Goal: Information Seeking & Learning: Learn about a topic

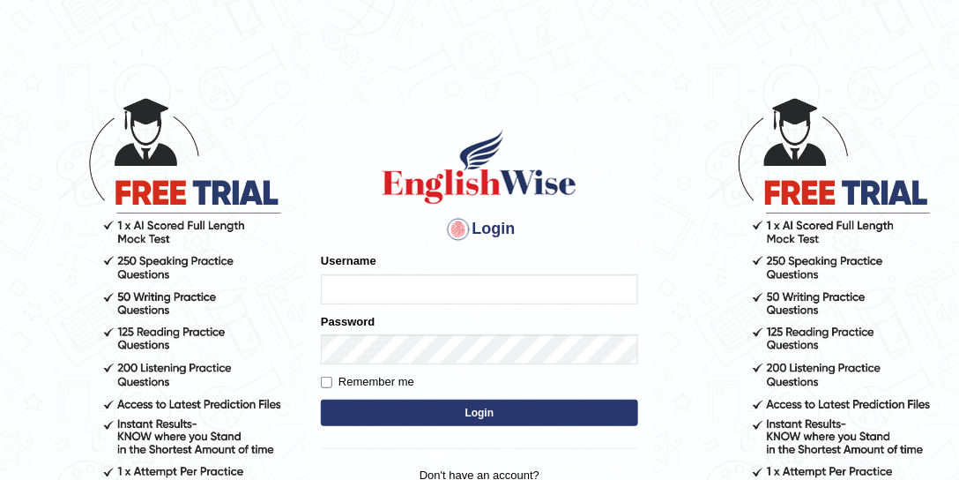
click at [408, 274] on input "Username" at bounding box center [479, 289] width 317 height 30
type input "Chinmaydp"
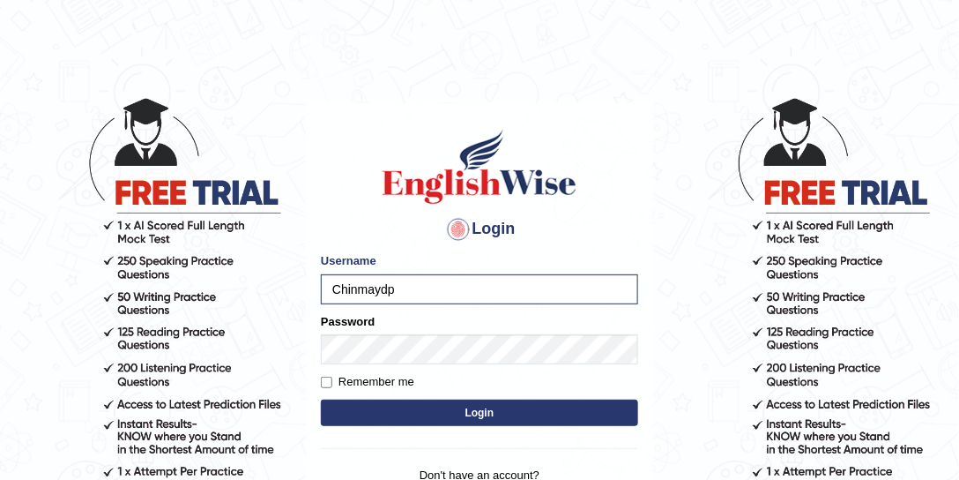
click at [374, 325] on label "Password" at bounding box center [348, 321] width 54 height 17
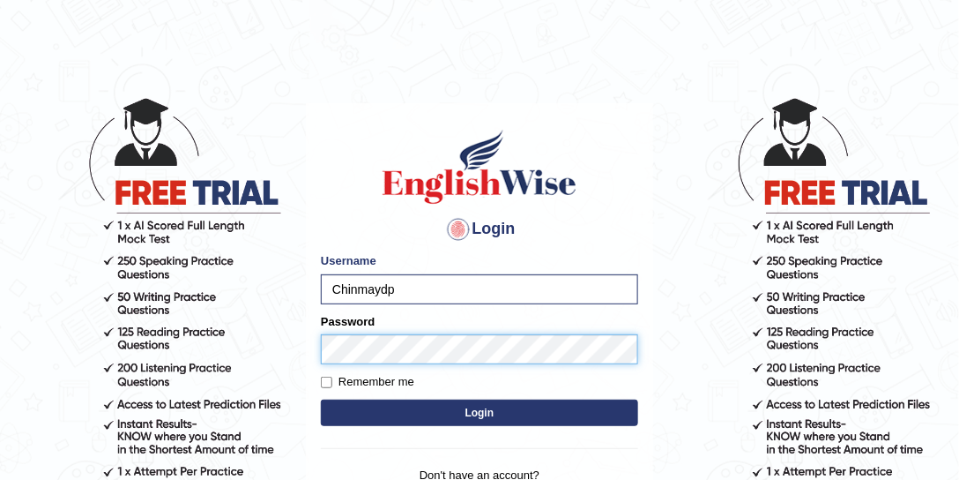
click at [321, 399] on button "Login" at bounding box center [479, 412] width 317 height 26
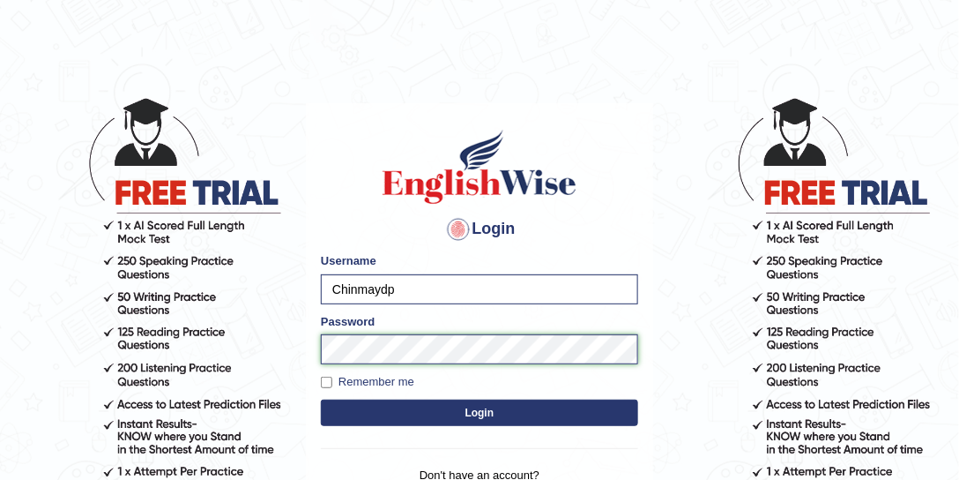
click at [321, 399] on button "Login" at bounding box center [479, 412] width 317 height 26
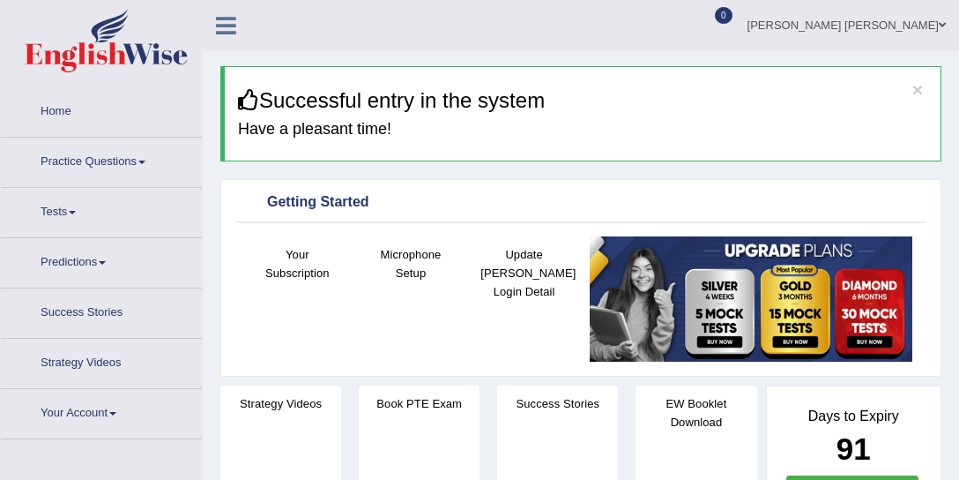
click at [108, 166] on link "Practice Questions" at bounding box center [101, 160] width 201 height 44
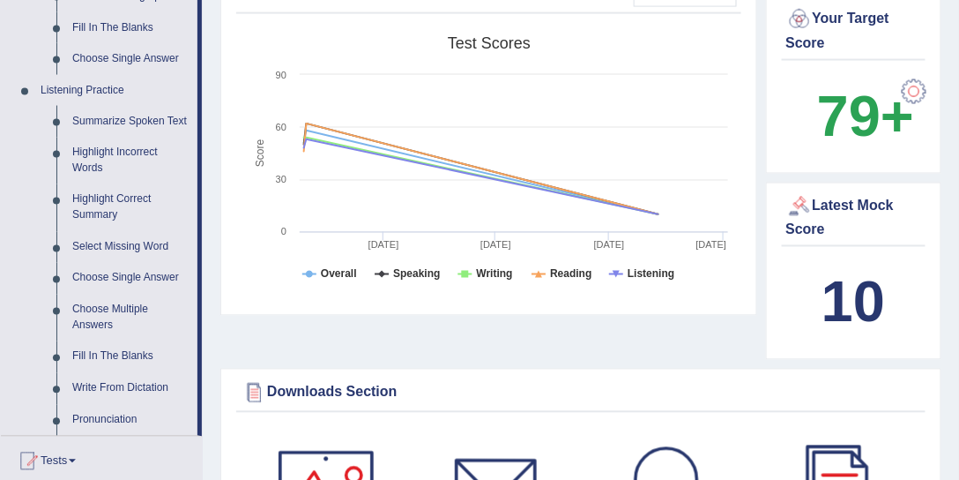
scroll to position [705, 0]
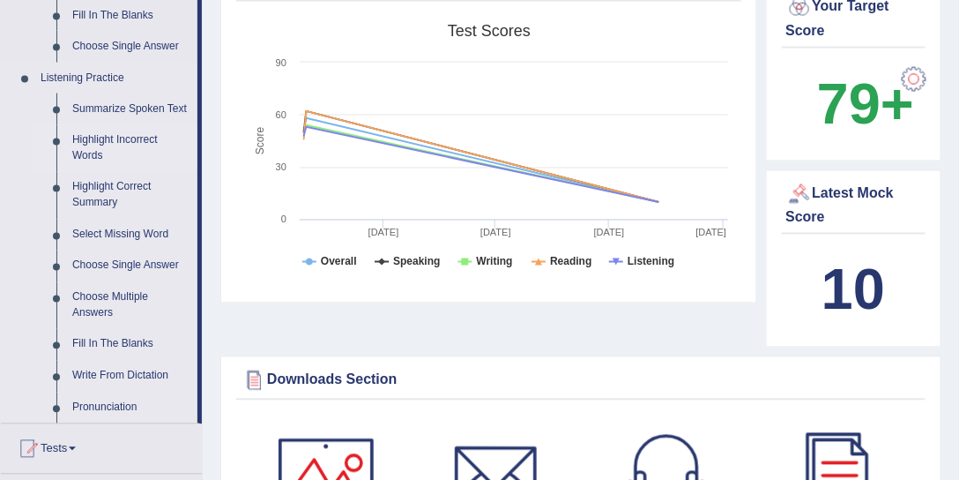
click at [100, 139] on link "Highlight Incorrect Words" at bounding box center [130, 148] width 133 height 47
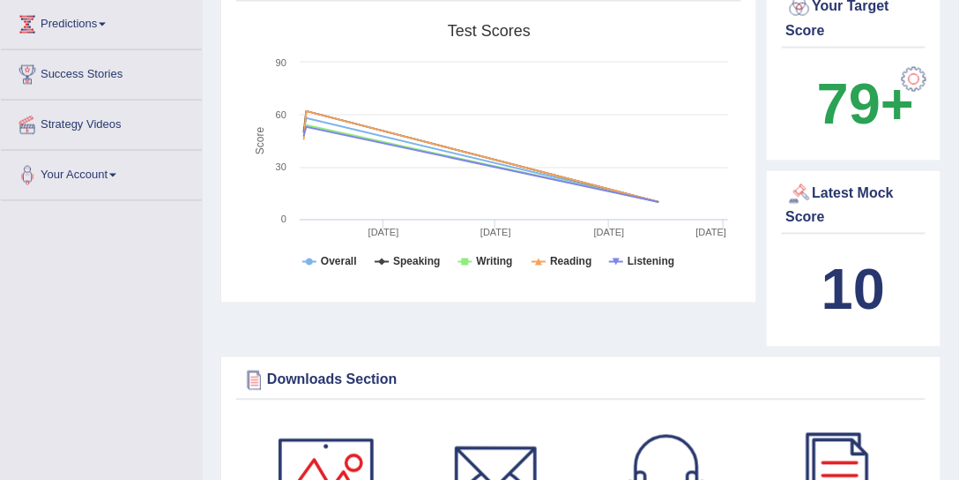
scroll to position [300, 0]
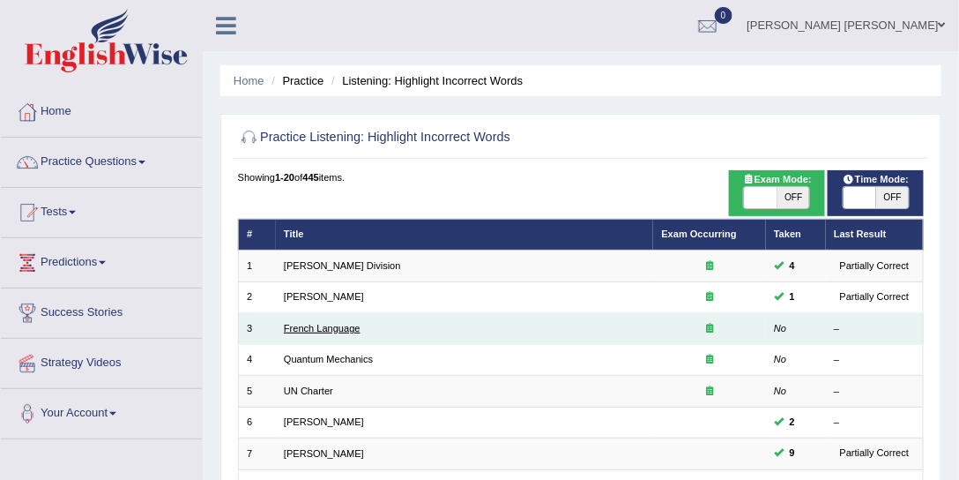
click at [331, 324] on link "French Language" at bounding box center [322, 328] width 77 height 11
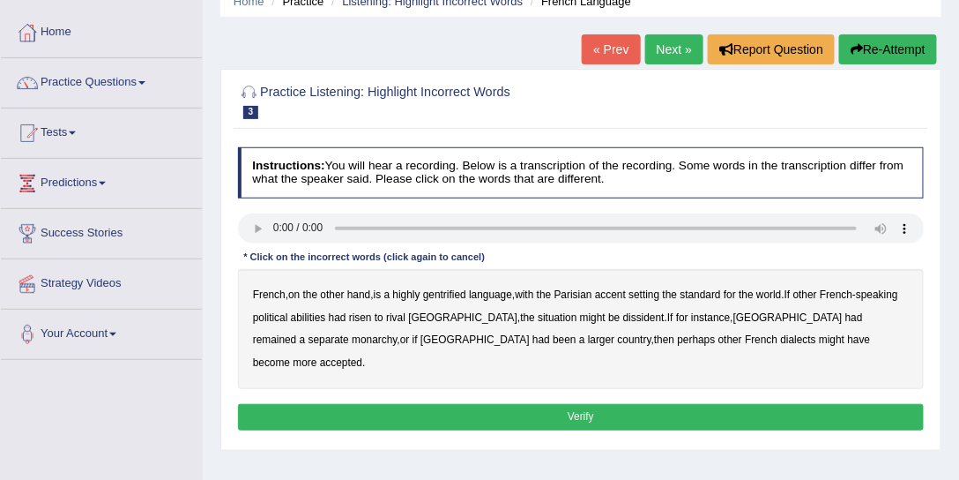
scroll to position [101, 0]
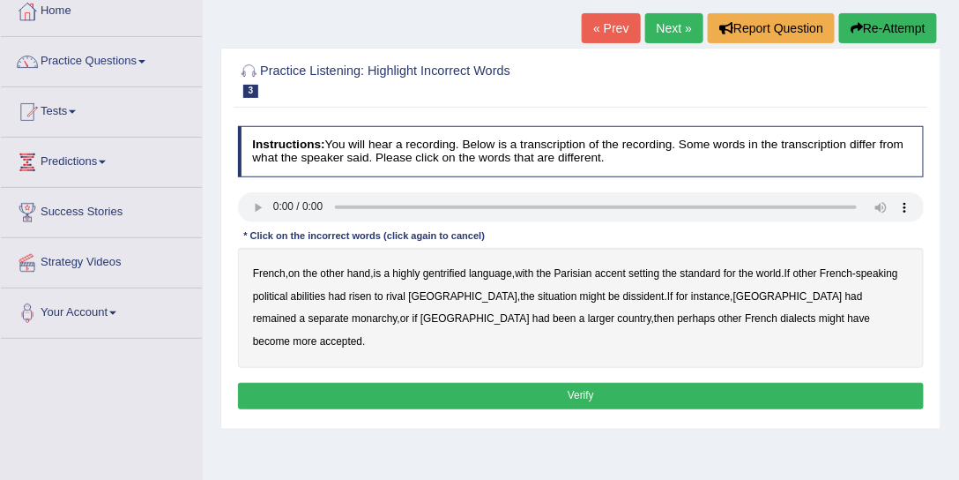
click at [402, 275] on b "highly" at bounding box center [406, 273] width 27 height 12
click at [453, 276] on b "gentrified" at bounding box center [444, 273] width 43 height 12
click at [317, 293] on b "abilities" at bounding box center [308, 296] width 35 height 12
click at [623, 295] on b "dissident" at bounding box center [643, 296] width 41 height 12
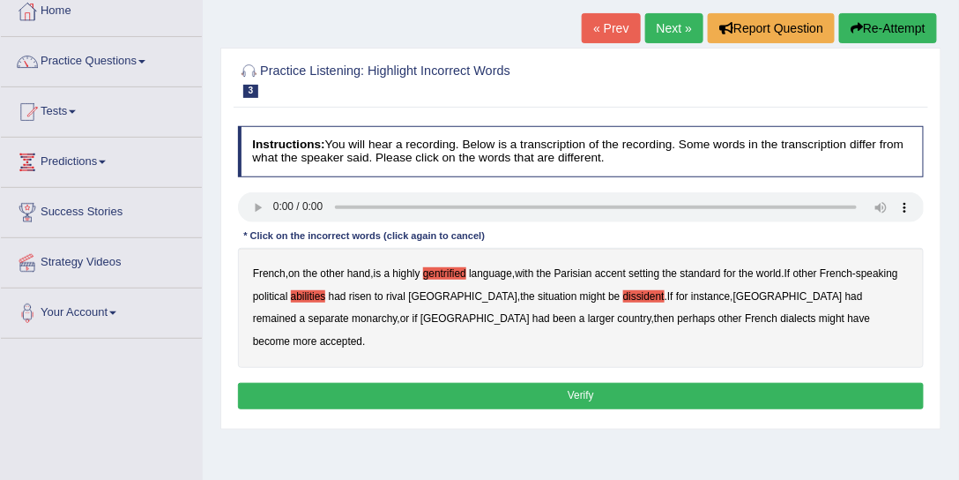
click at [397, 312] on b "monarchy" at bounding box center [374, 318] width 45 height 12
click at [626, 383] on button "Verify" at bounding box center [581, 396] width 687 height 26
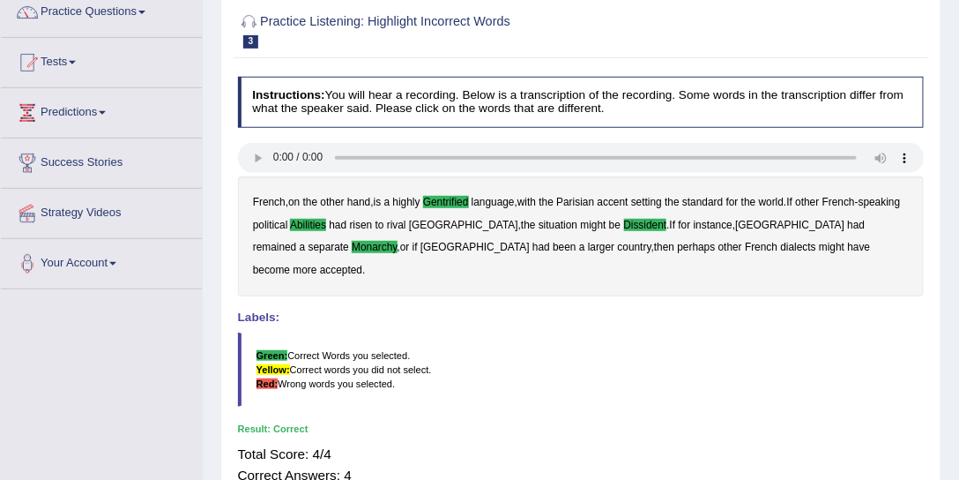
scroll to position [0, 0]
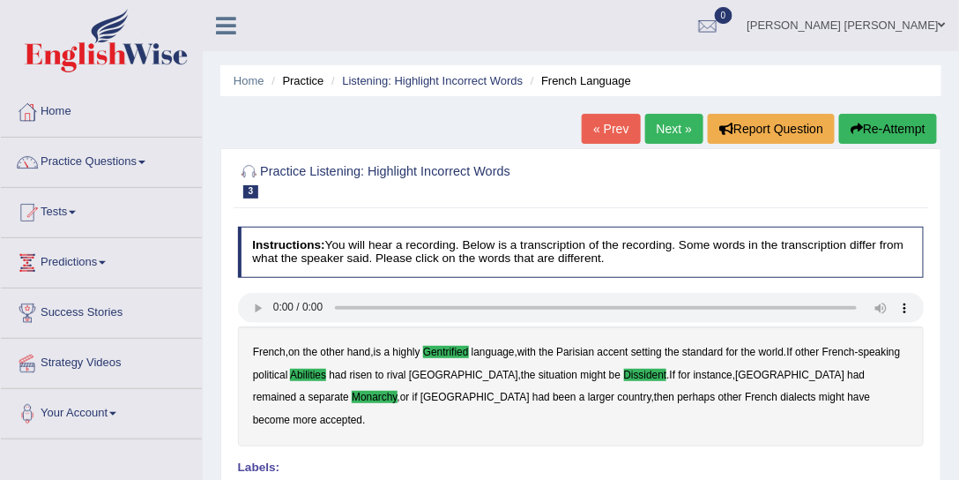
click at [658, 131] on link "Next »" at bounding box center [674, 129] width 58 height 30
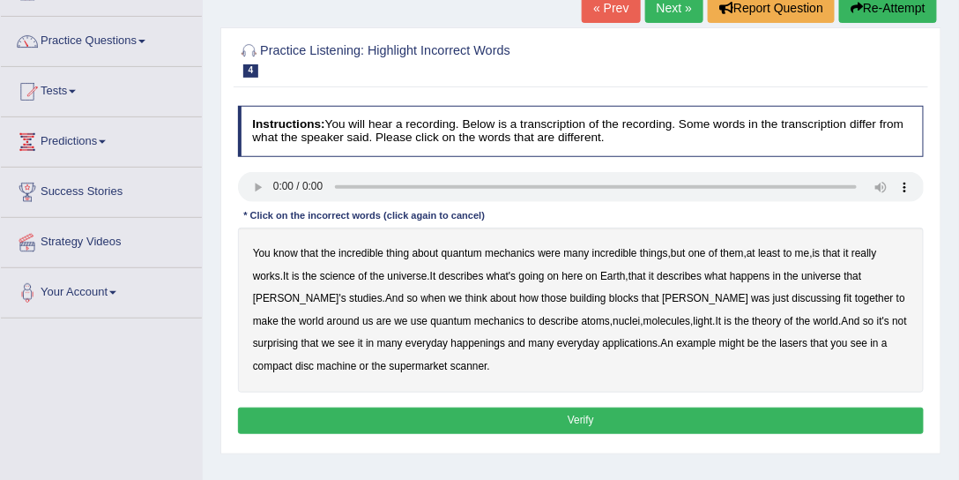
scroll to position [201, 0]
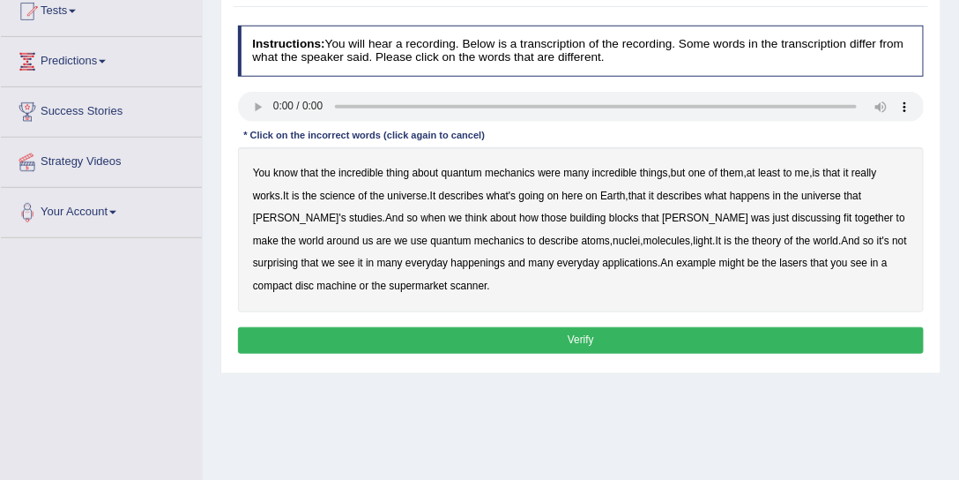
click at [344, 192] on b "science" at bounding box center [337, 196] width 35 height 12
click at [474, 239] on b "mechanics" at bounding box center [499, 241] width 50 height 12
click at [451, 264] on b "happenings" at bounding box center [478, 263] width 55 height 12
drag, startPoint x: 783, startPoint y: 336, endPoint x: 799, endPoint y: 345, distance: 18.2
click at [795, 347] on button "Verify" at bounding box center [581, 340] width 687 height 26
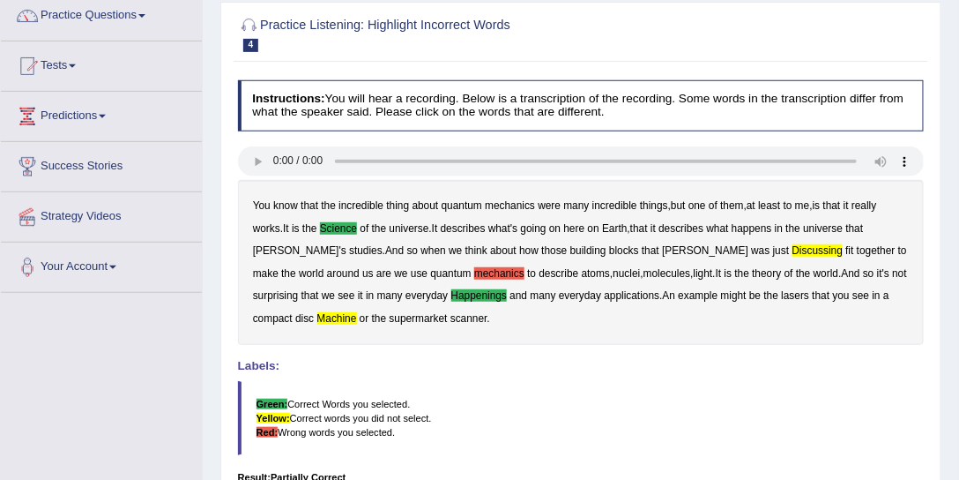
scroll to position [101, 0]
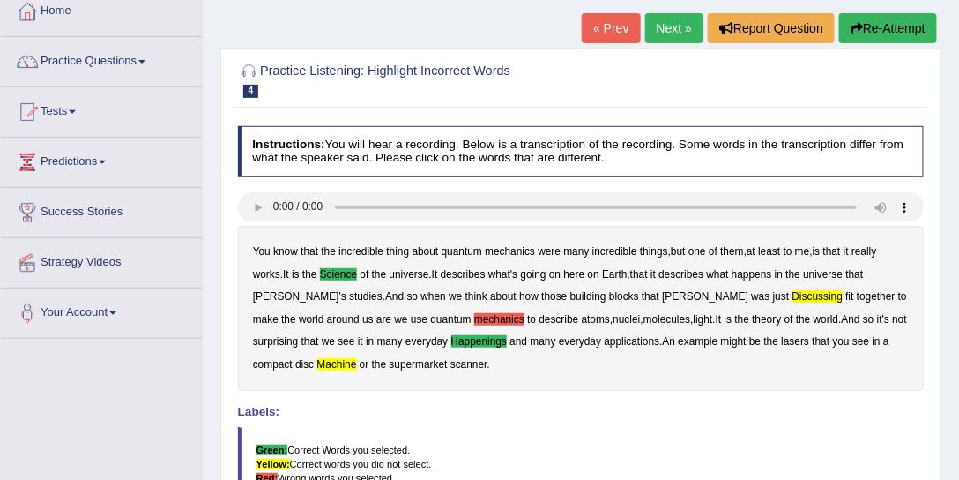
click at [675, 30] on link "Next »" at bounding box center [674, 28] width 58 height 30
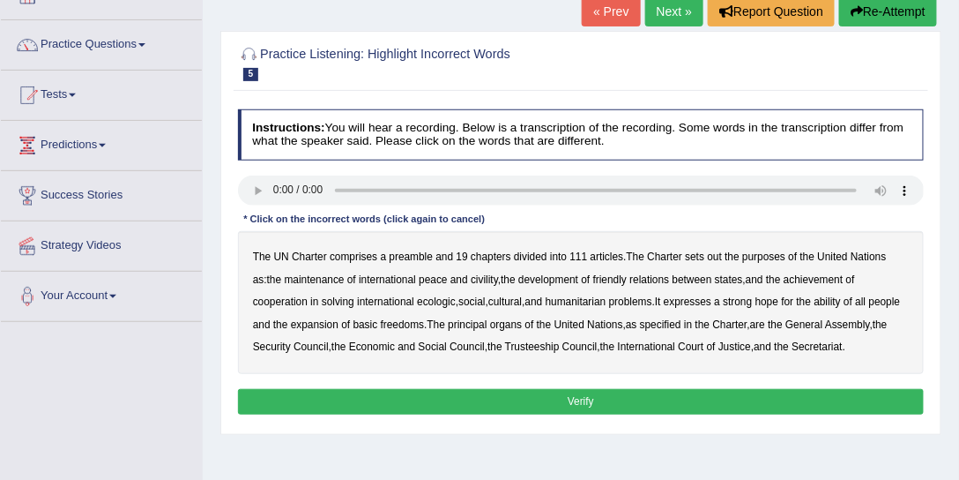
scroll to position [101, 0]
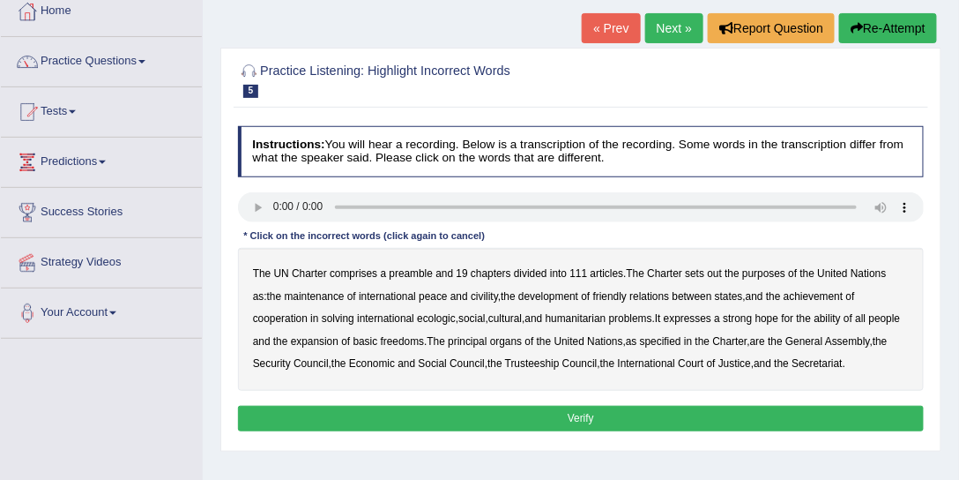
click at [315, 298] on b "maintenance" at bounding box center [315, 296] width 60 height 12
click at [815, 317] on b "ability" at bounding box center [828, 318] width 26 height 12
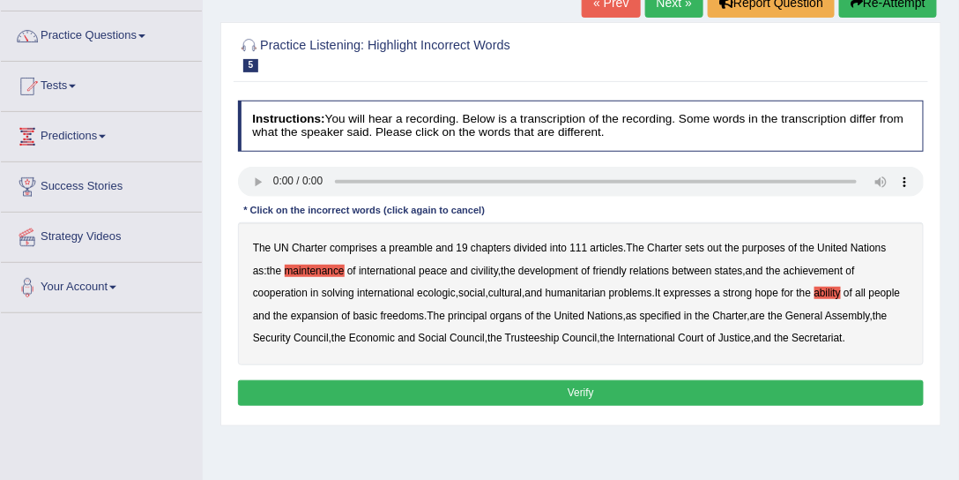
scroll to position [151, 0]
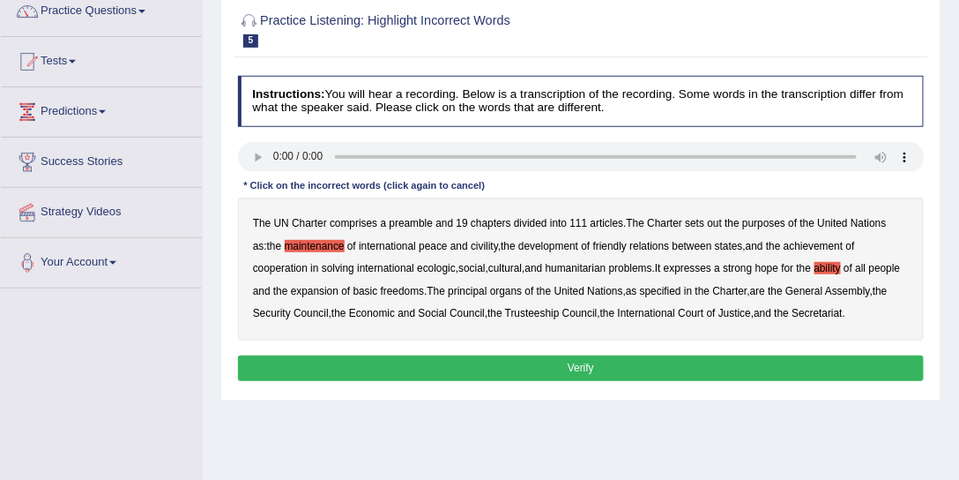
click at [593, 365] on button "Verify" at bounding box center [581, 368] width 687 height 26
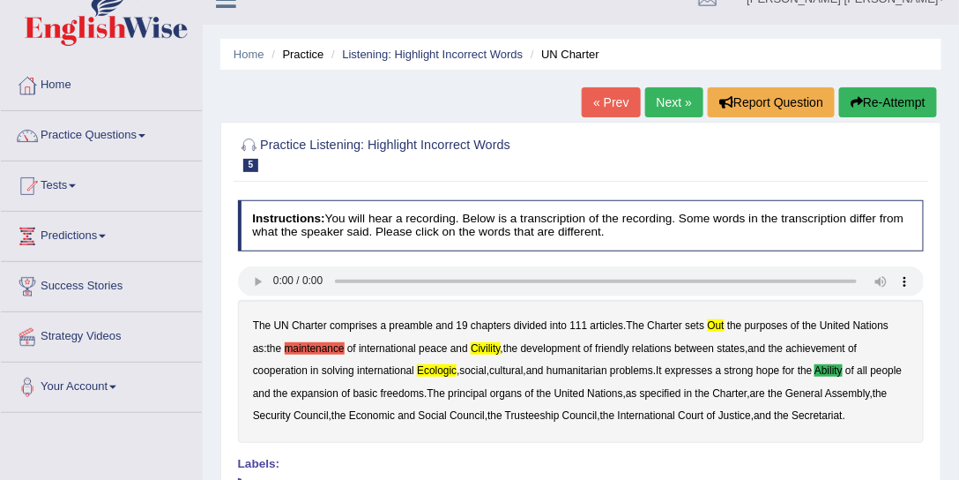
scroll to position [0, 0]
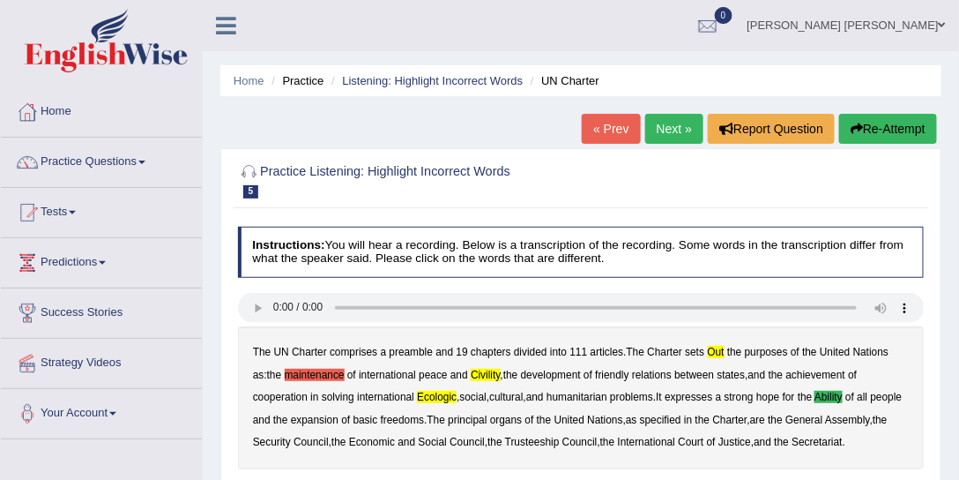
click at [894, 132] on button "Re-Attempt" at bounding box center [888, 129] width 98 height 30
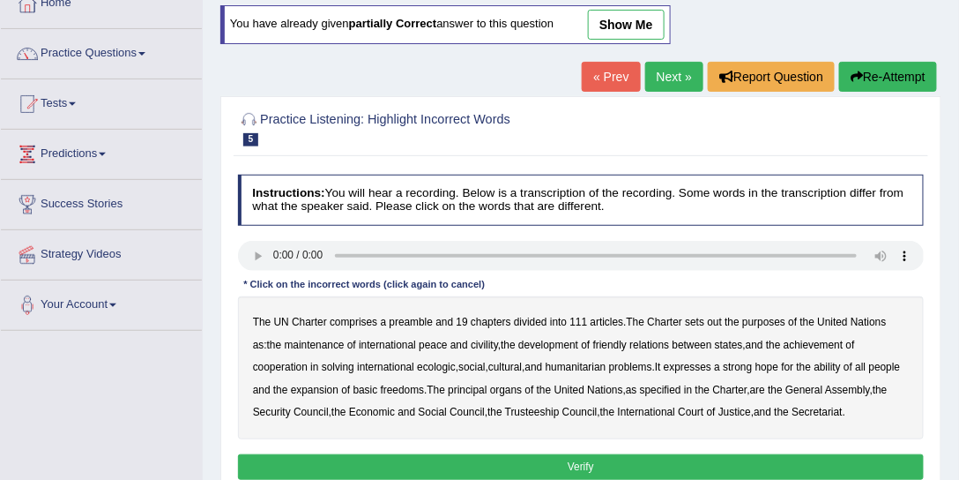
scroll to position [151, 0]
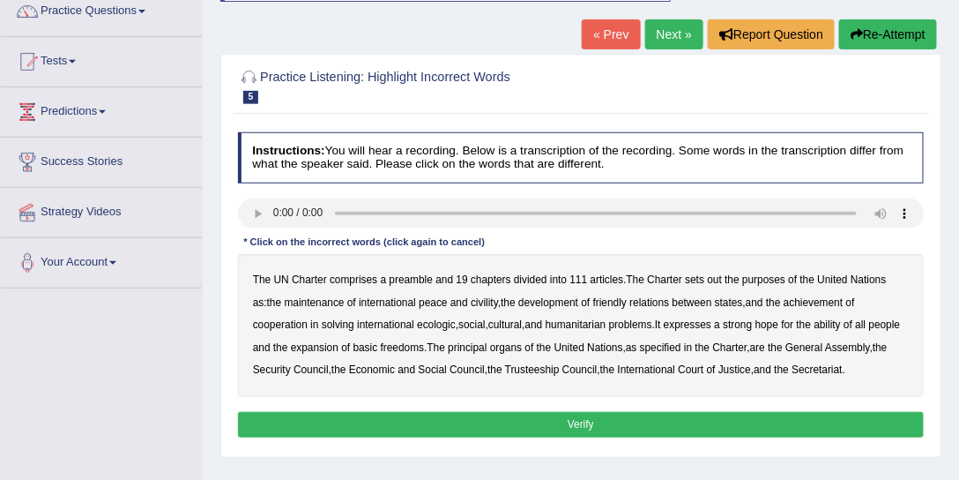
click at [815, 318] on b "ability" at bounding box center [828, 324] width 26 height 12
click at [665, 31] on link "Next »" at bounding box center [674, 34] width 58 height 30
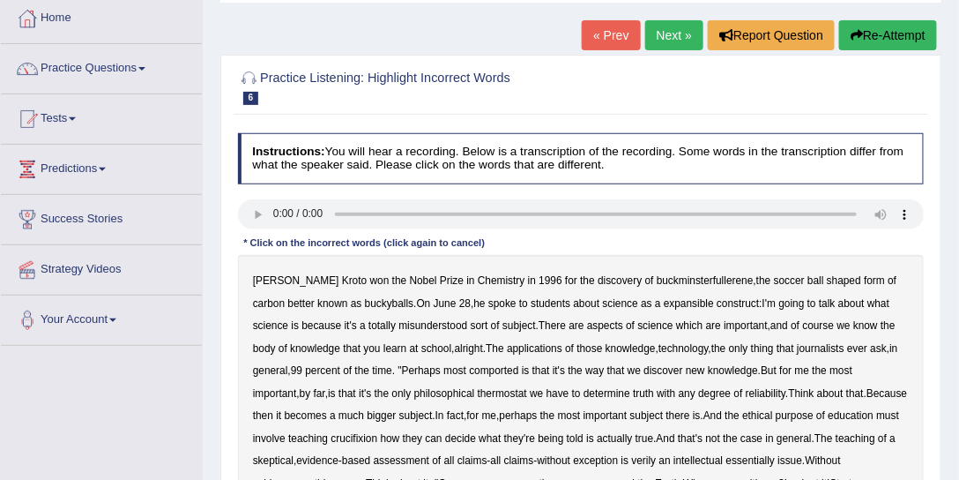
scroll to position [101, 0]
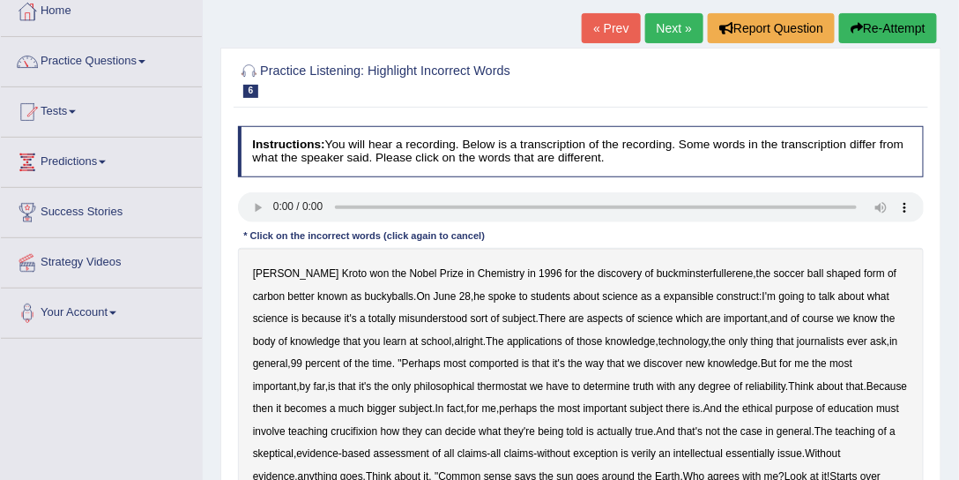
click at [406, 319] on b "misunderstood" at bounding box center [433, 318] width 69 height 12
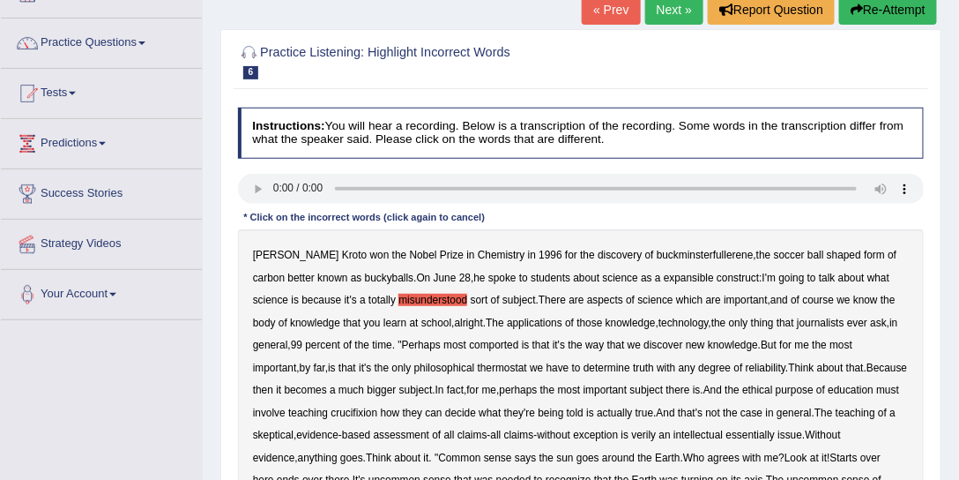
scroll to position [151, 0]
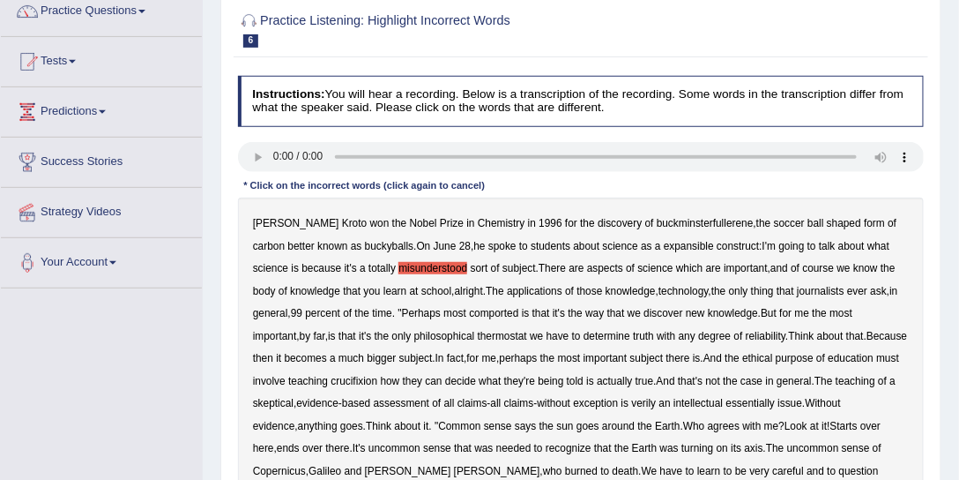
click at [478, 335] on b "thermostat" at bounding box center [502, 336] width 49 height 12
click at [365, 382] on b "crucifixion" at bounding box center [354, 381] width 47 height 12
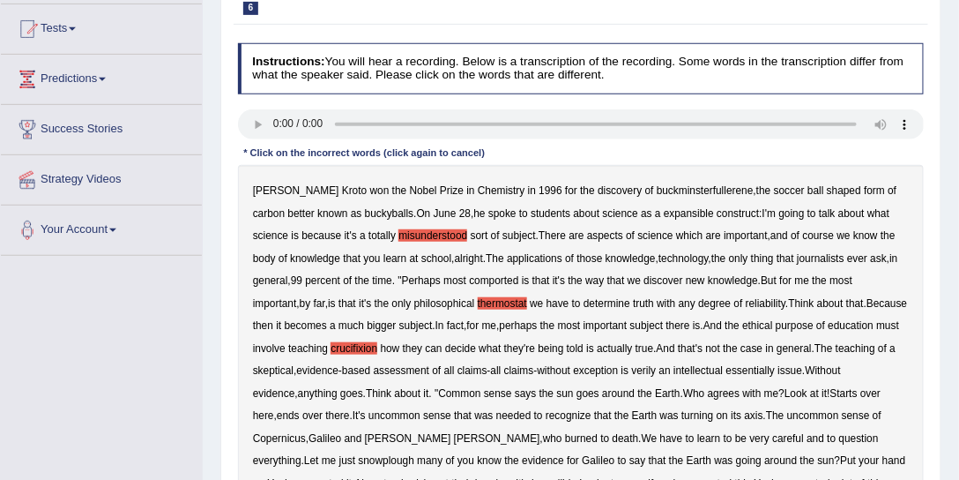
scroll to position [201, 0]
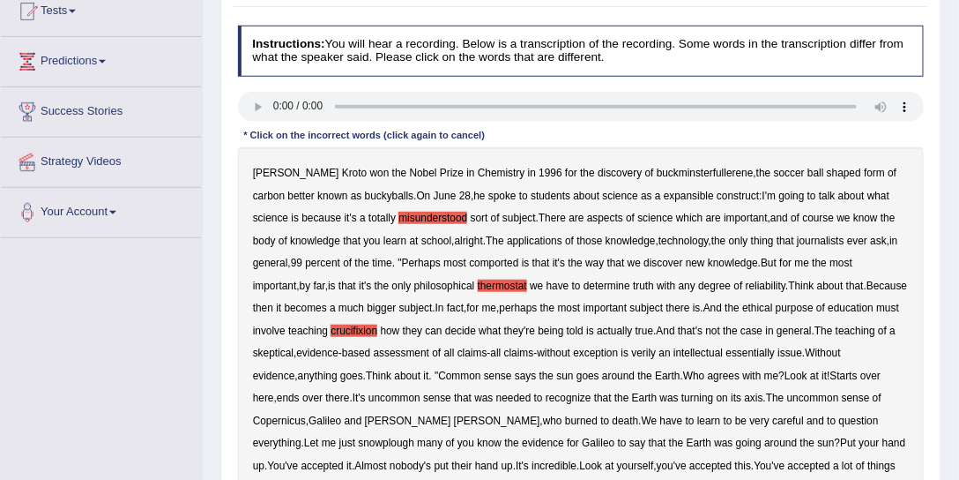
click at [414, 436] on b "snowplough" at bounding box center [387, 442] width 56 height 12
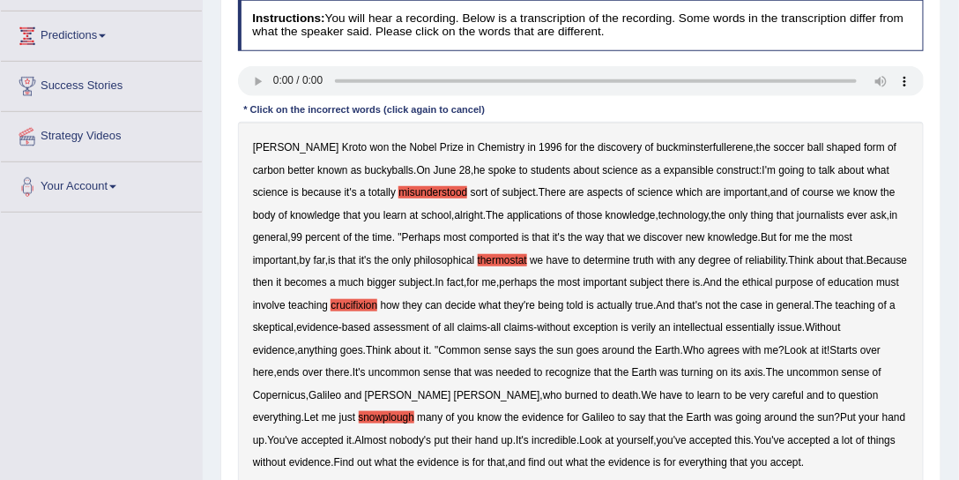
scroll to position [251, 0]
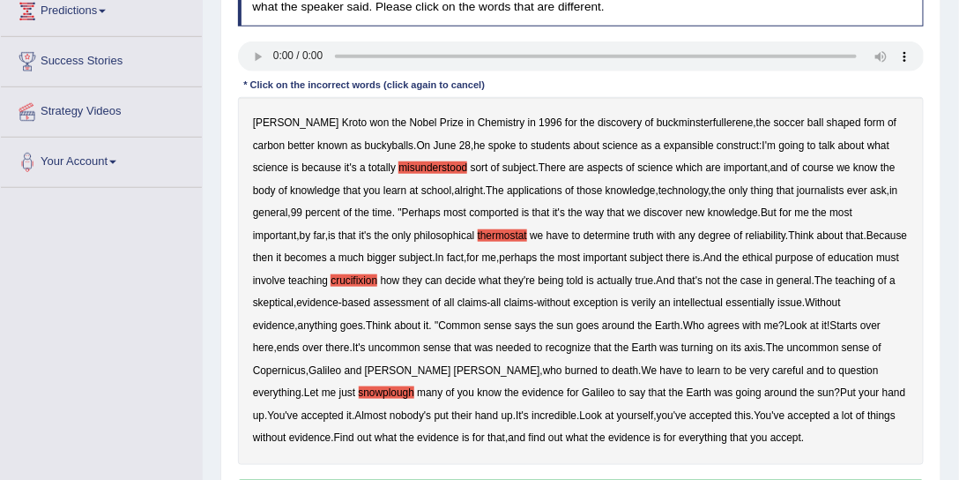
click at [344, 409] on b "accepted" at bounding box center [323, 415] width 42 height 12
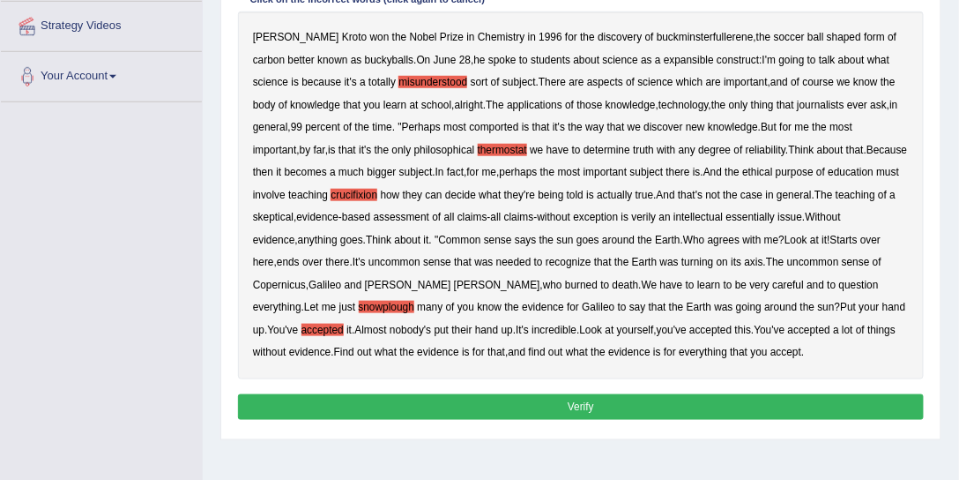
scroll to position [353, 0]
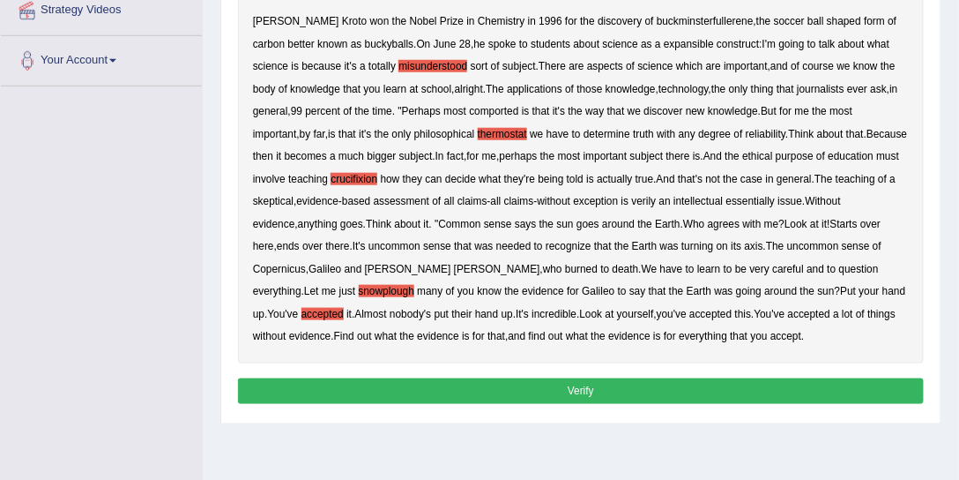
click at [749, 384] on button "Verify" at bounding box center [581, 391] width 687 height 26
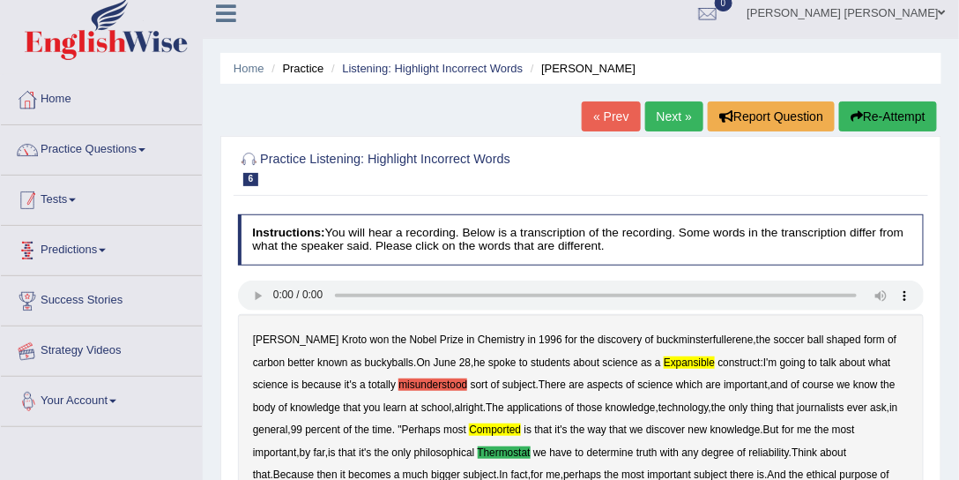
scroll to position [1, 0]
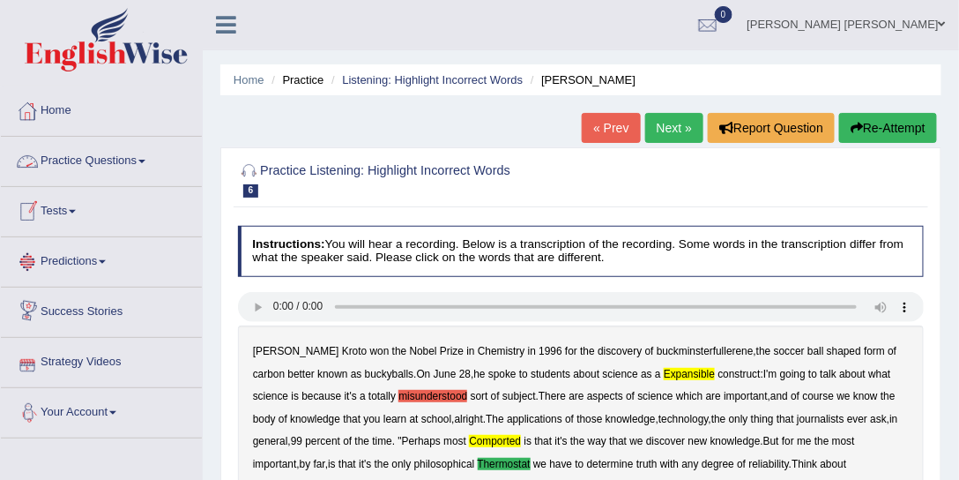
click at [70, 209] on link "Tests" at bounding box center [101, 209] width 201 height 44
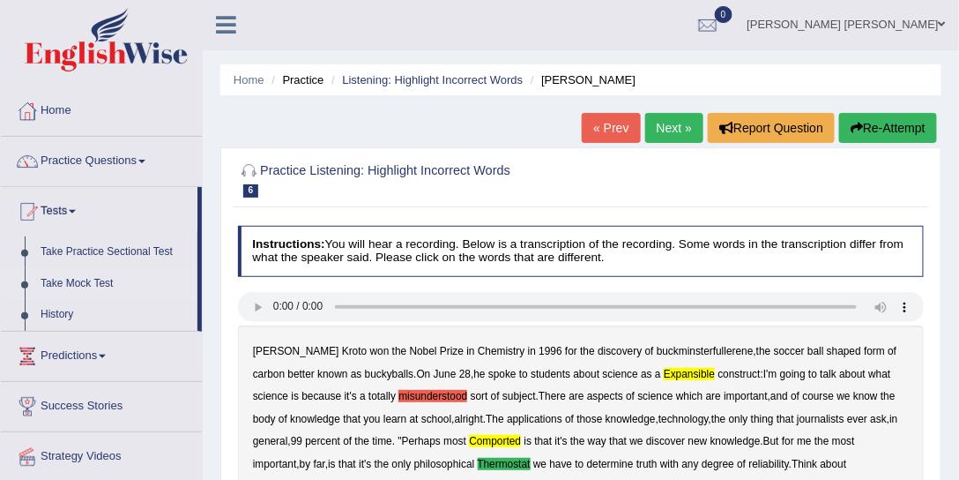
click at [93, 283] on link "Take Mock Test" at bounding box center [115, 284] width 165 height 32
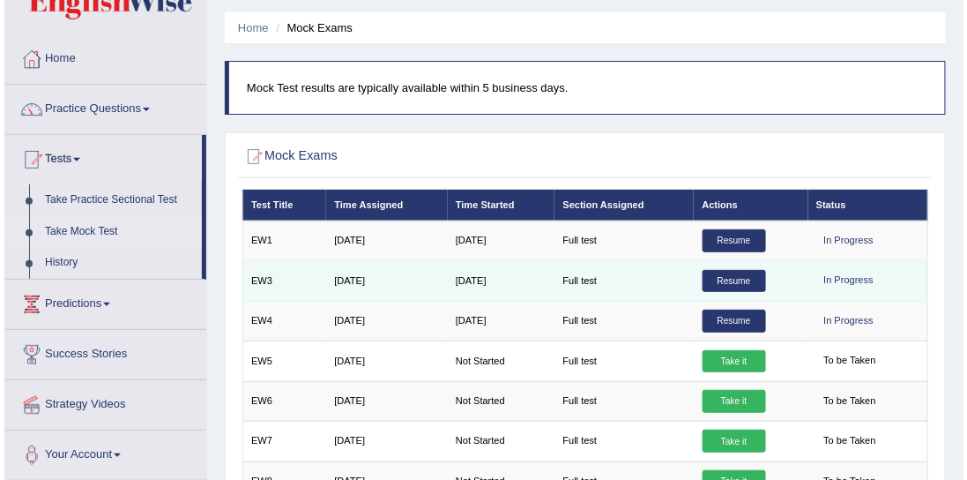
scroll to position [101, 0]
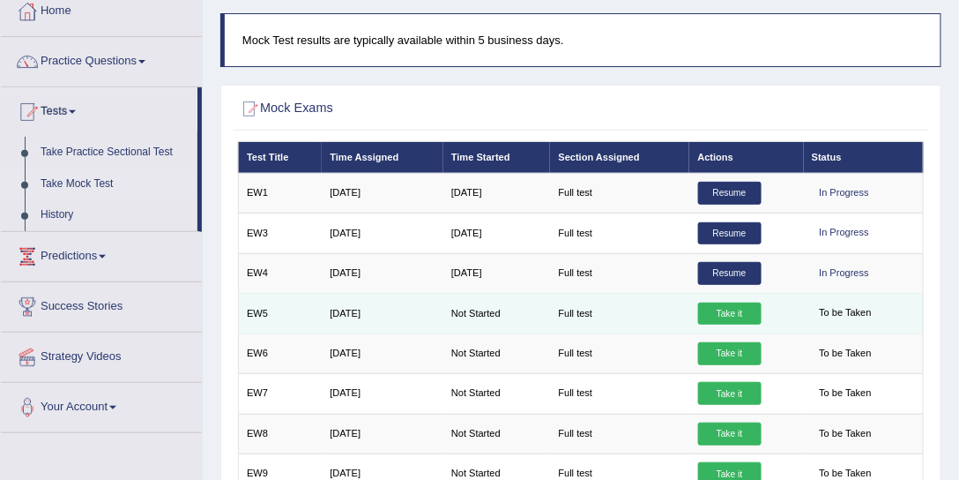
click at [727, 307] on link "Take it" at bounding box center [729, 313] width 63 height 23
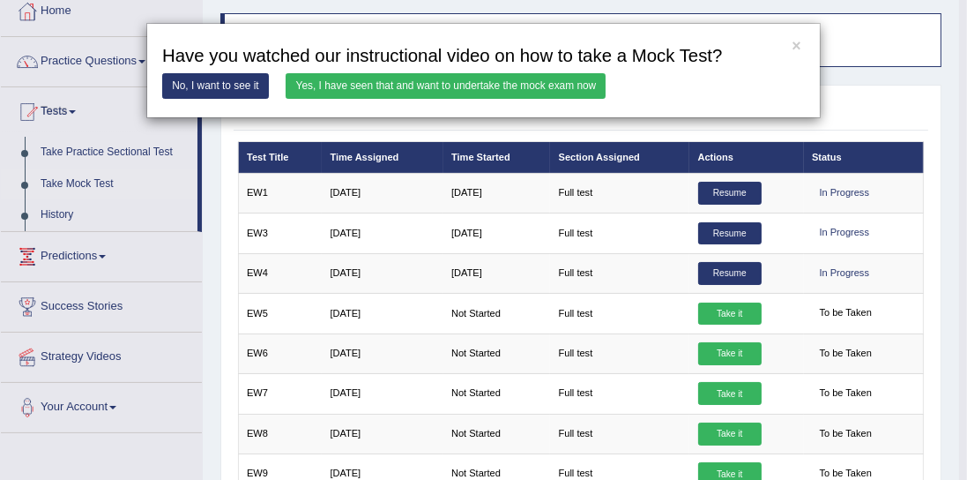
click at [542, 85] on link "Yes, I have seen that and want to undertake the mock exam now" at bounding box center [446, 86] width 320 height 26
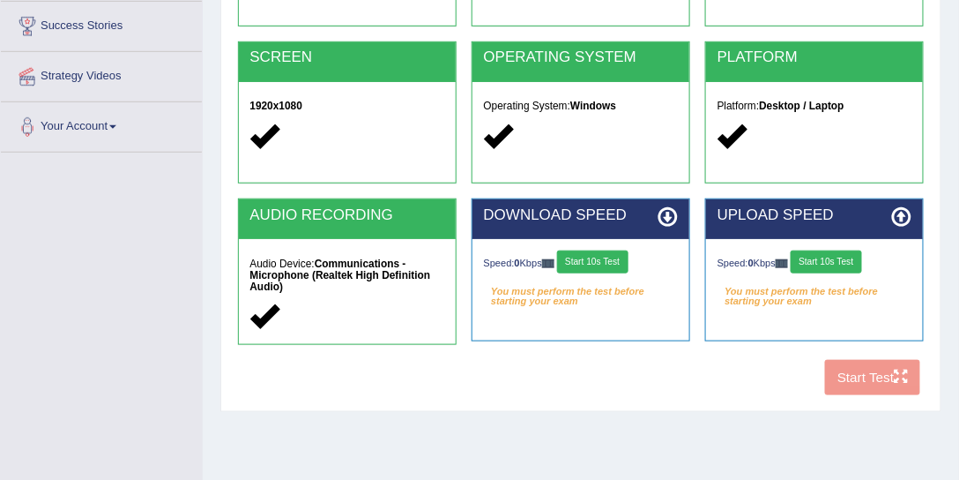
scroll to position [302, 0]
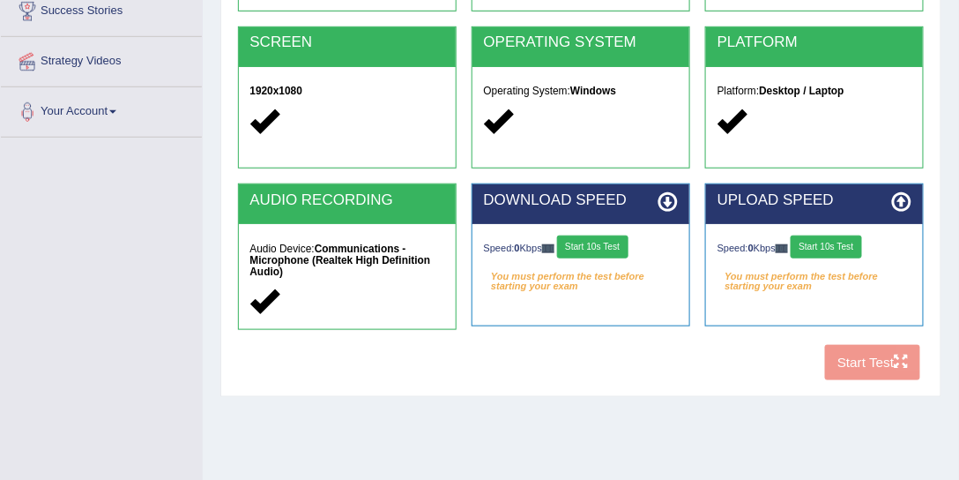
click at [596, 248] on button "Start 10s Test" at bounding box center [592, 246] width 71 height 23
click at [854, 354] on div "COOKIES Cookies Enabled JAVASCRIPT Javascript Enabled BROWSER Browser: Chrome S…" at bounding box center [581, 128] width 694 height 519
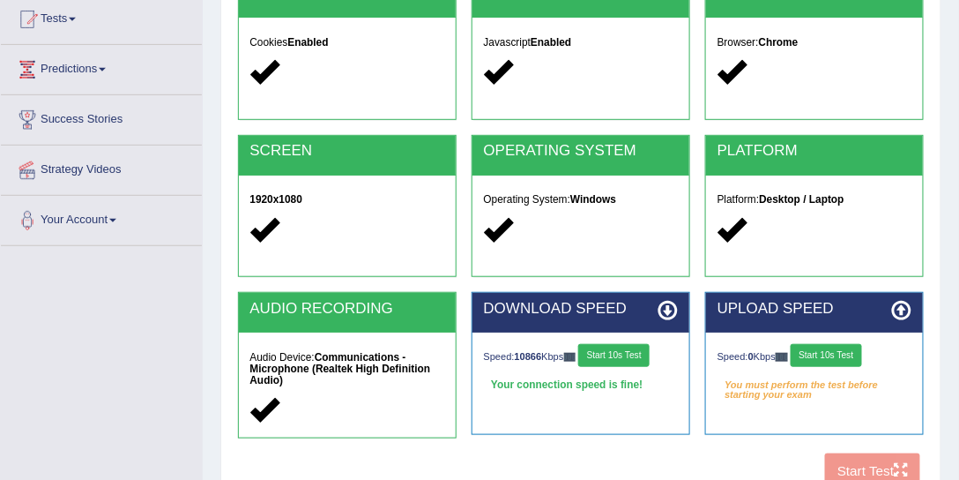
scroll to position [0, 0]
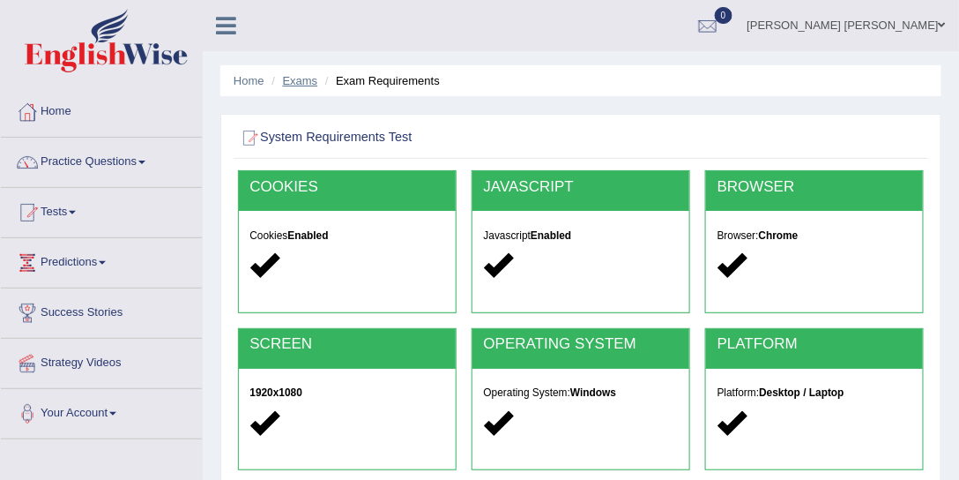
click at [315, 77] on link "Exams" at bounding box center [300, 80] width 35 height 13
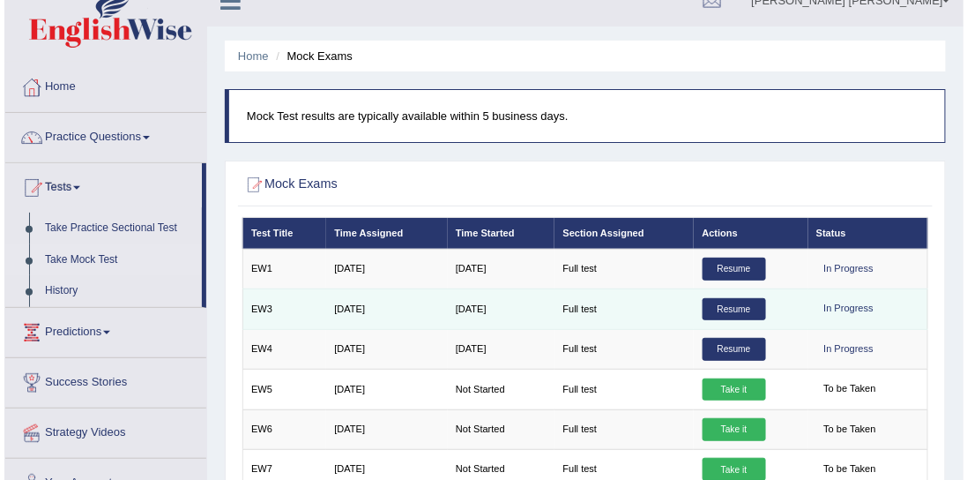
scroll to position [50, 0]
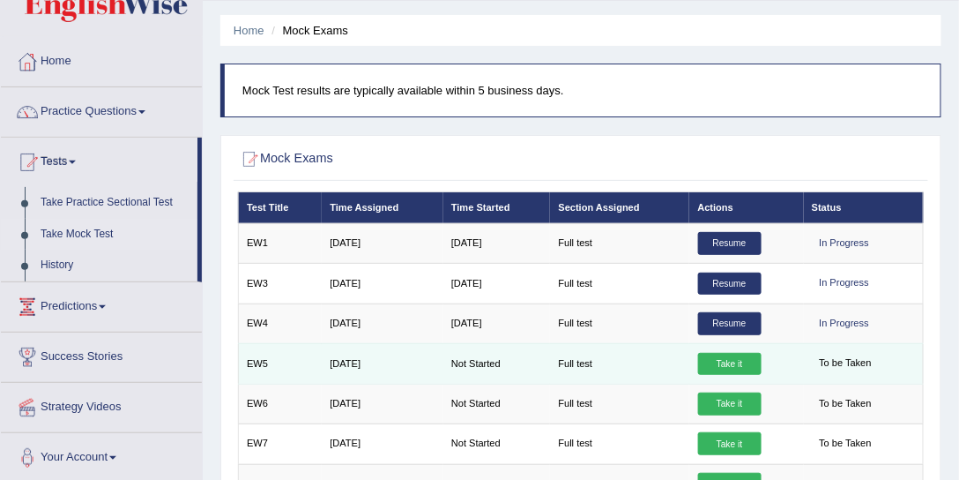
click at [751, 360] on link "Take it" at bounding box center [729, 364] width 63 height 23
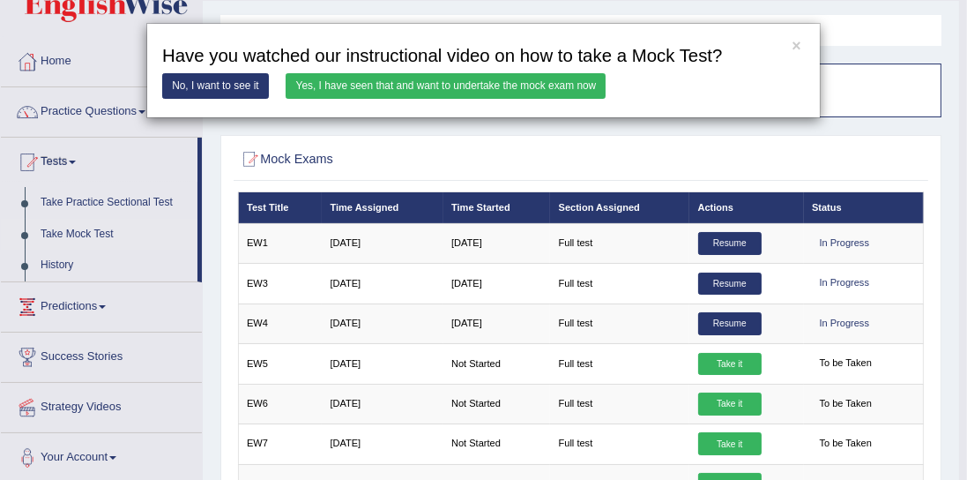
click at [484, 84] on link "Yes, I have seen that and want to undertake the mock exam now" at bounding box center [446, 86] width 320 height 26
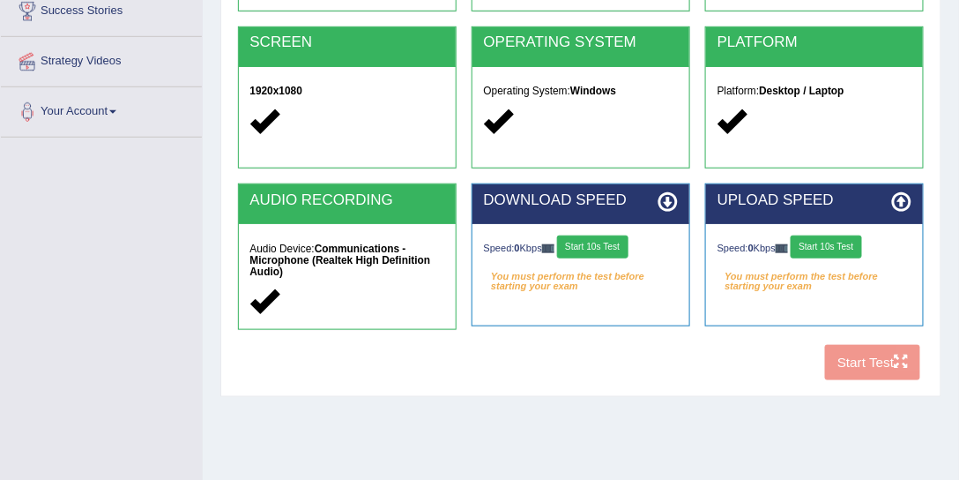
scroll to position [302, 0]
click at [605, 252] on button "Start 10s Test" at bounding box center [592, 246] width 71 height 23
click at [832, 244] on button "Start 10s Test" at bounding box center [826, 246] width 71 height 23
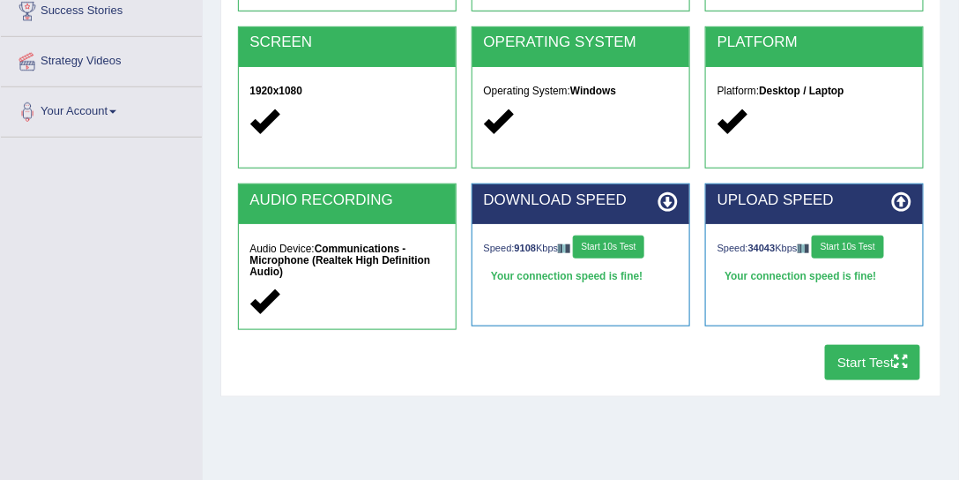
click at [874, 362] on button "Start Test" at bounding box center [873, 362] width 96 height 34
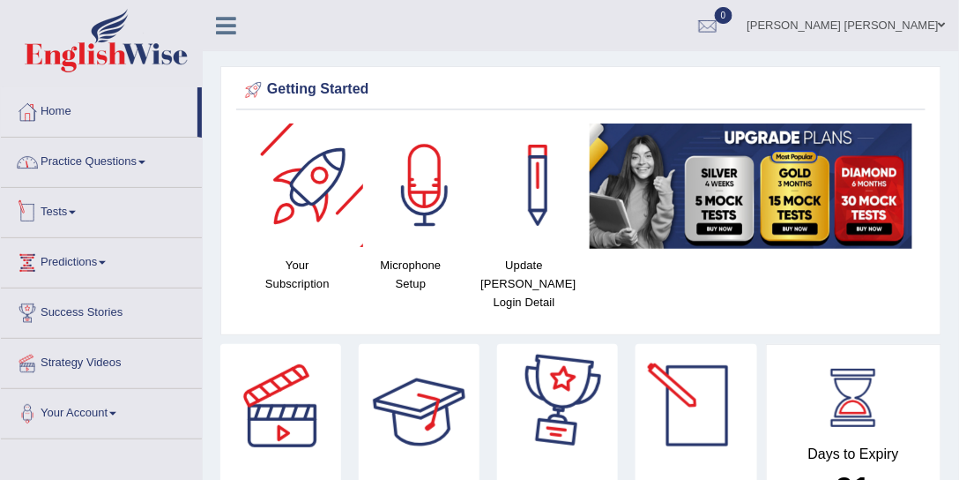
click at [179, 164] on link "Practice Questions" at bounding box center [101, 160] width 201 height 44
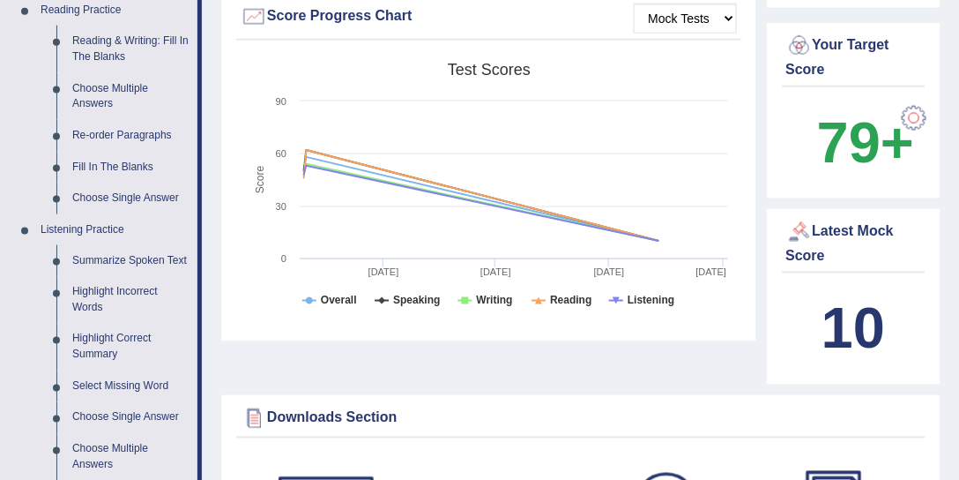
scroll to position [705, 0]
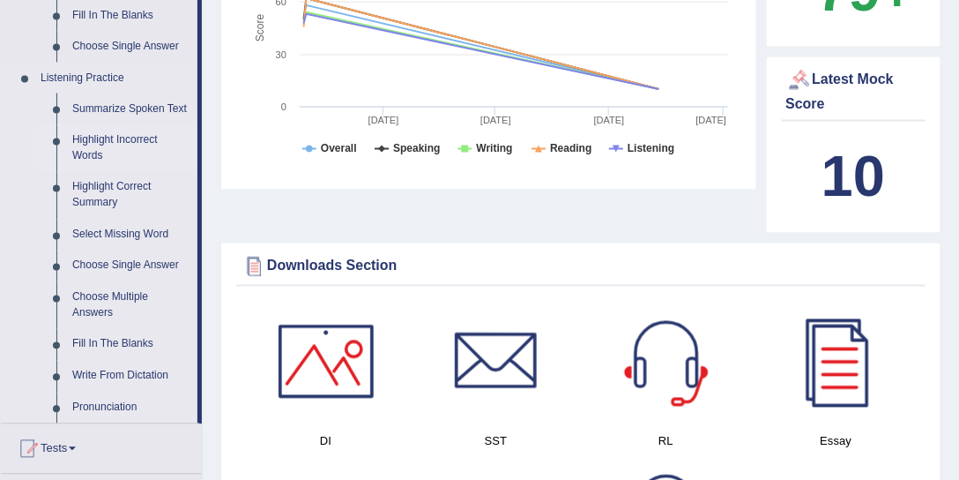
click at [123, 145] on link "Highlight Incorrect Words" at bounding box center [130, 148] width 133 height 47
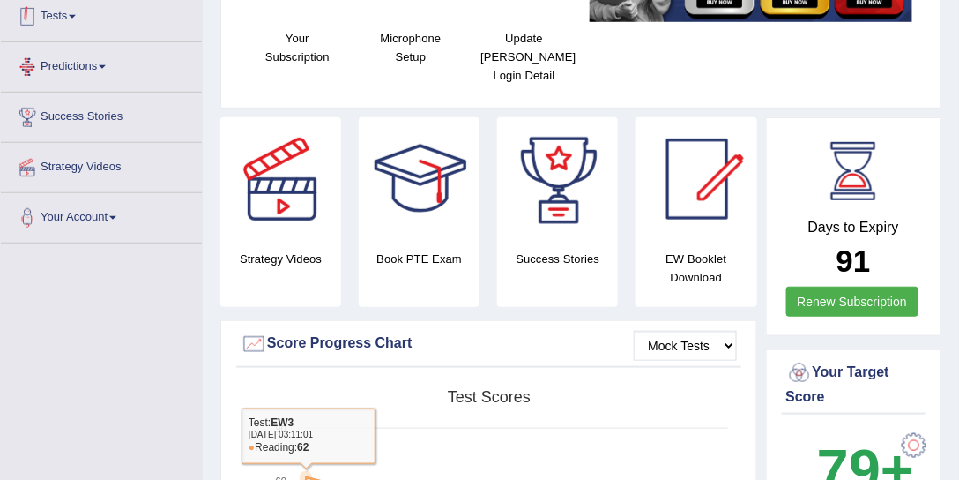
scroll to position [315, 0]
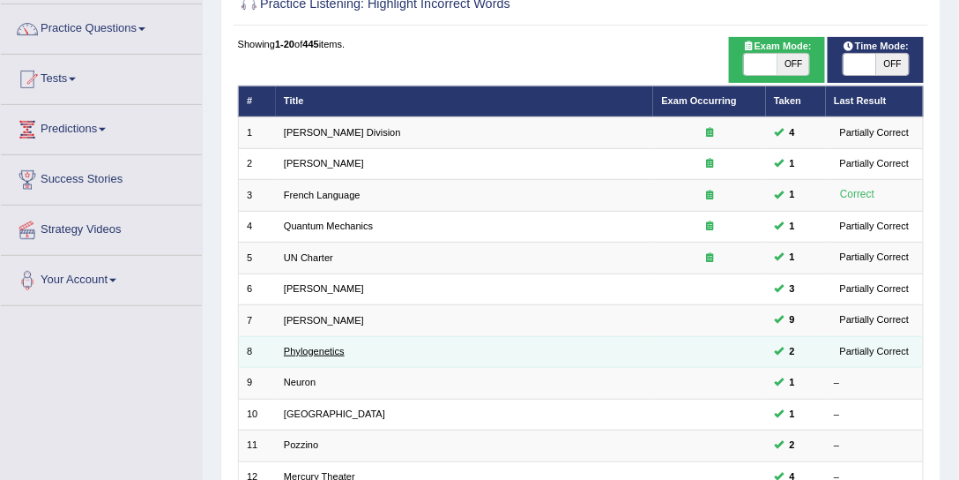
scroll to position [151, 0]
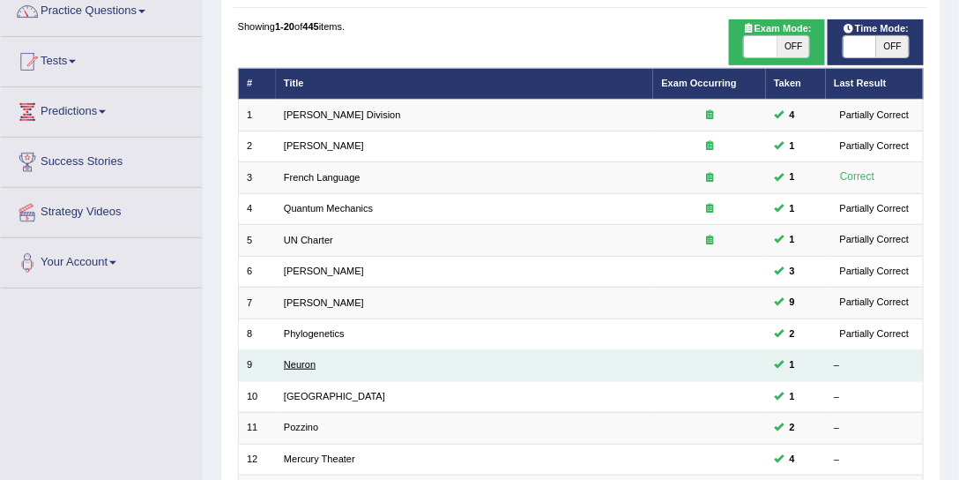
click at [310, 359] on link "Neuron" at bounding box center [300, 364] width 32 height 11
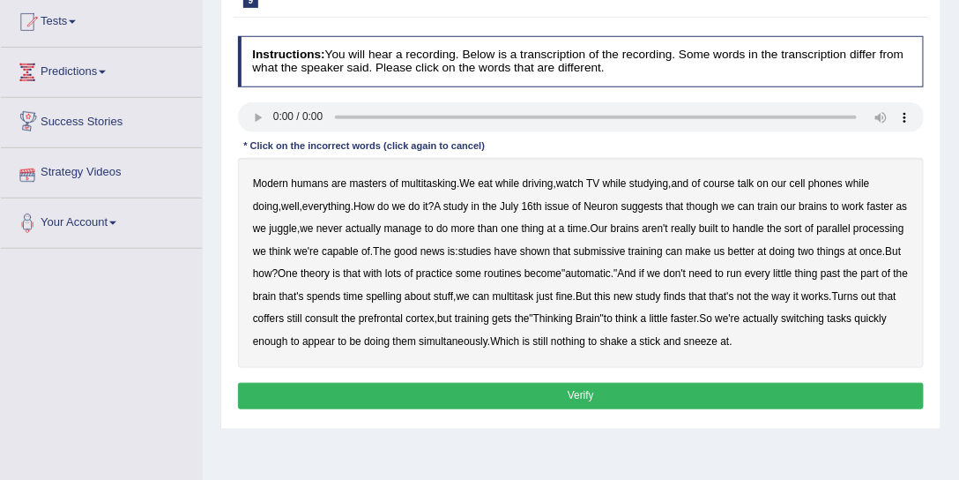
scroll to position [201, 0]
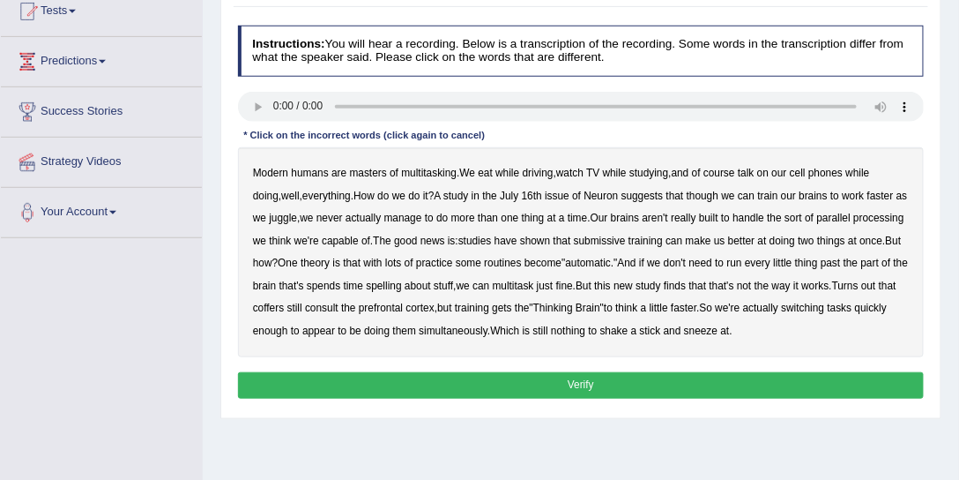
click at [752, 174] on b "talk" at bounding box center [746, 173] width 17 height 12
click at [687, 195] on b "though" at bounding box center [703, 196] width 32 height 12
click at [635, 382] on button "Verify" at bounding box center [581, 385] width 687 height 26
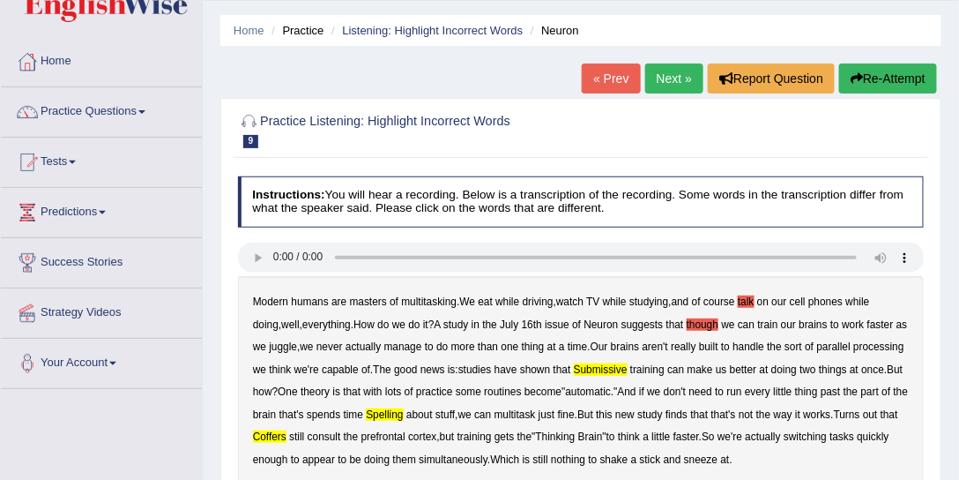
scroll to position [0, 0]
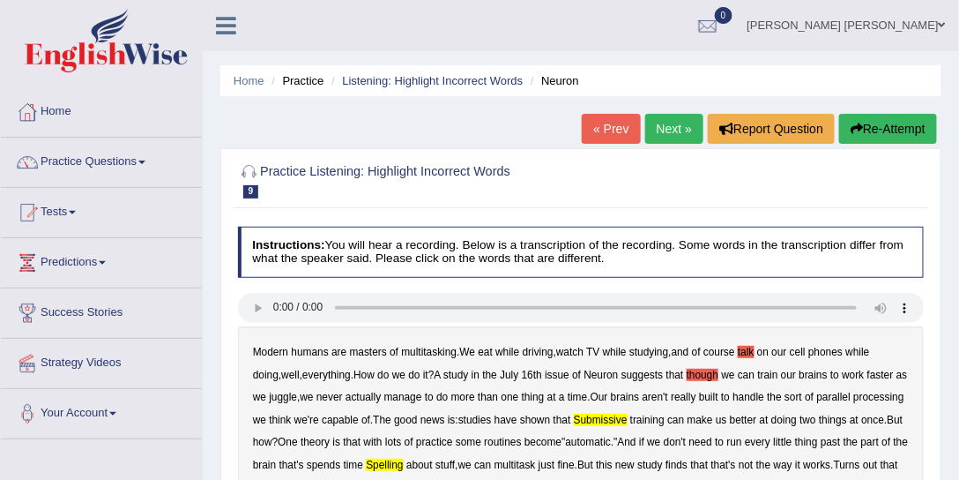
click at [899, 106] on div "Home Practice Listening: Highlight Incorrect Words Neuron « Prev Next » Report …" at bounding box center [581, 441] width 757 height 882
click at [894, 130] on button "Re-Attempt" at bounding box center [888, 129] width 98 height 30
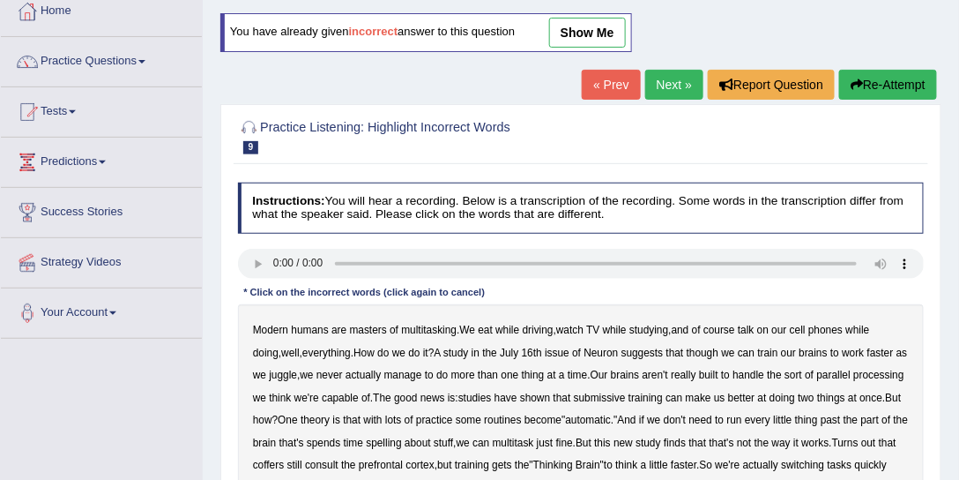
scroll to position [101, 0]
click at [675, 84] on link "Next »" at bounding box center [674, 85] width 58 height 30
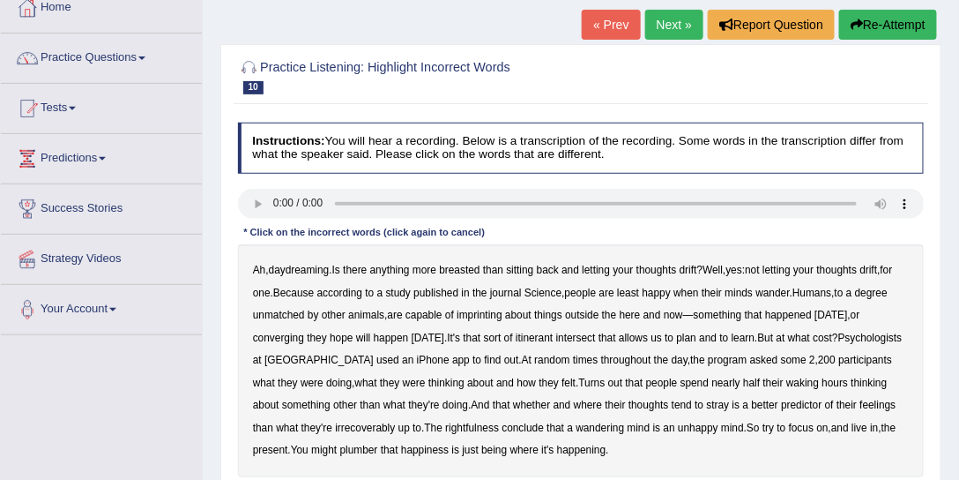
scroll to position [101, 0]
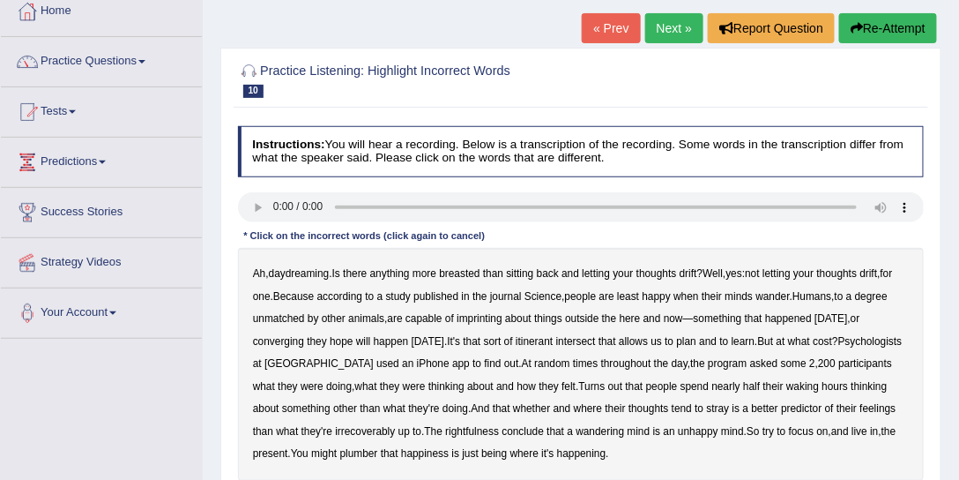
click at [284, 316] on b "unmatched" at bounding box center [279, 318] width 52 height 12
click at [363, 432] on b "irrecoverably" at bounding box center [365, 431] width 60 height 12
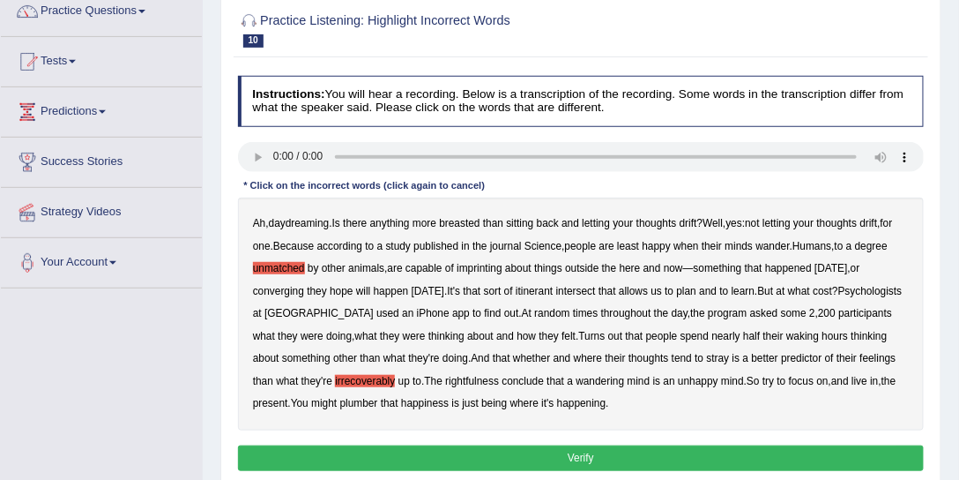
scroll to position [201, 0]
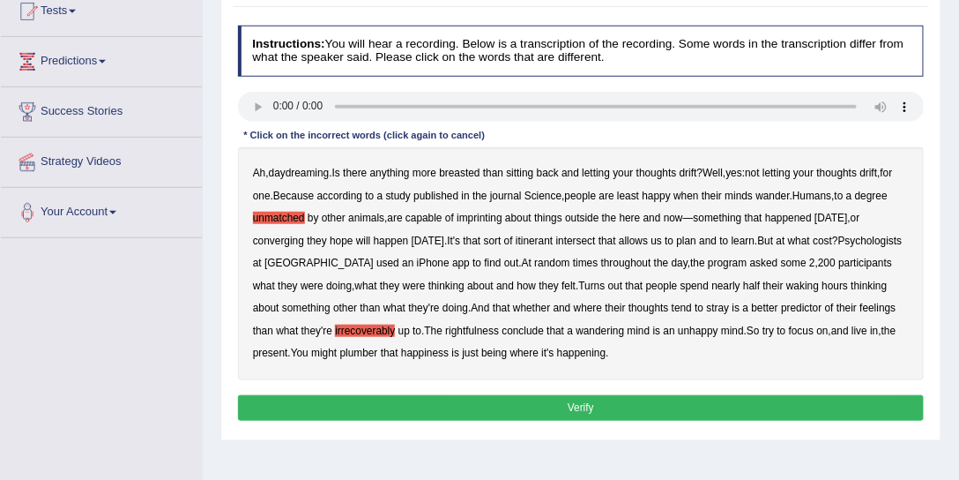
click at [654, 405] on button "Verify" at bounding box center [581, 408] width 687 height 26
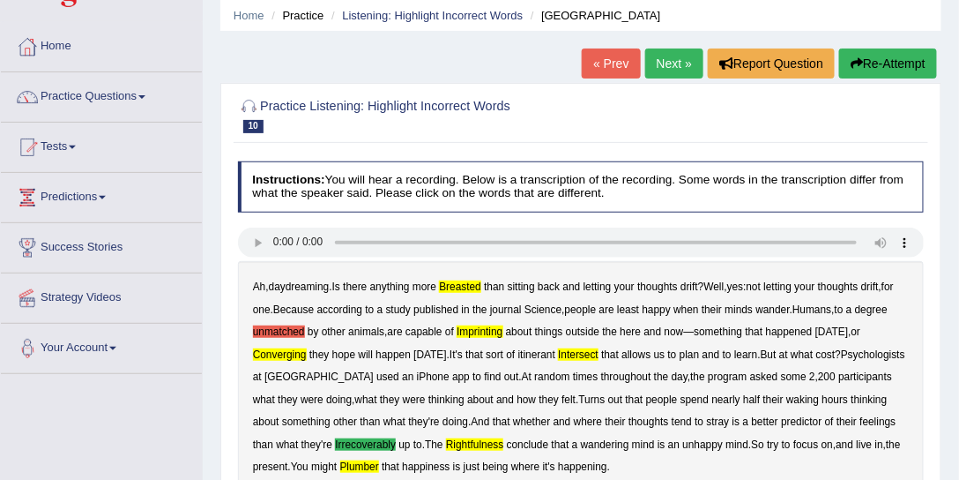
scroll to position [0, 0]
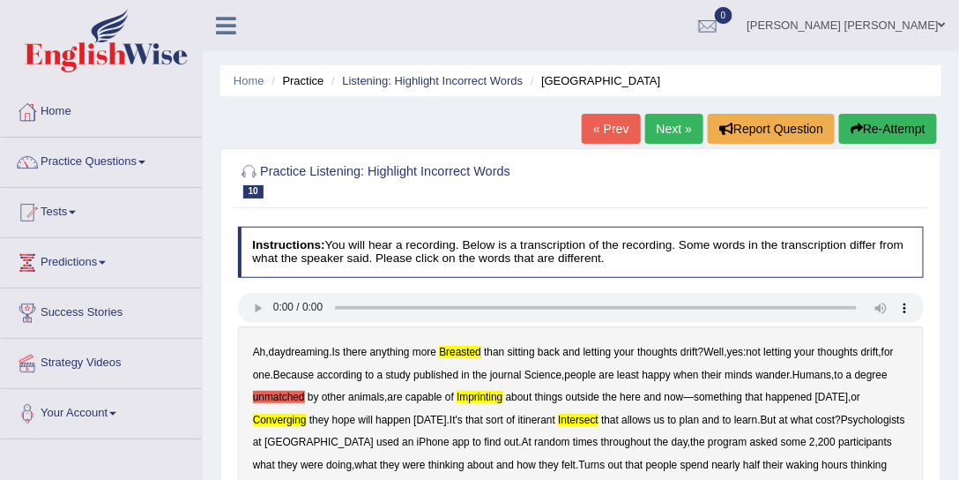
click at [892, 129] on button "Re-Attempt" at bounding box center [888, 129] width 98 height 30
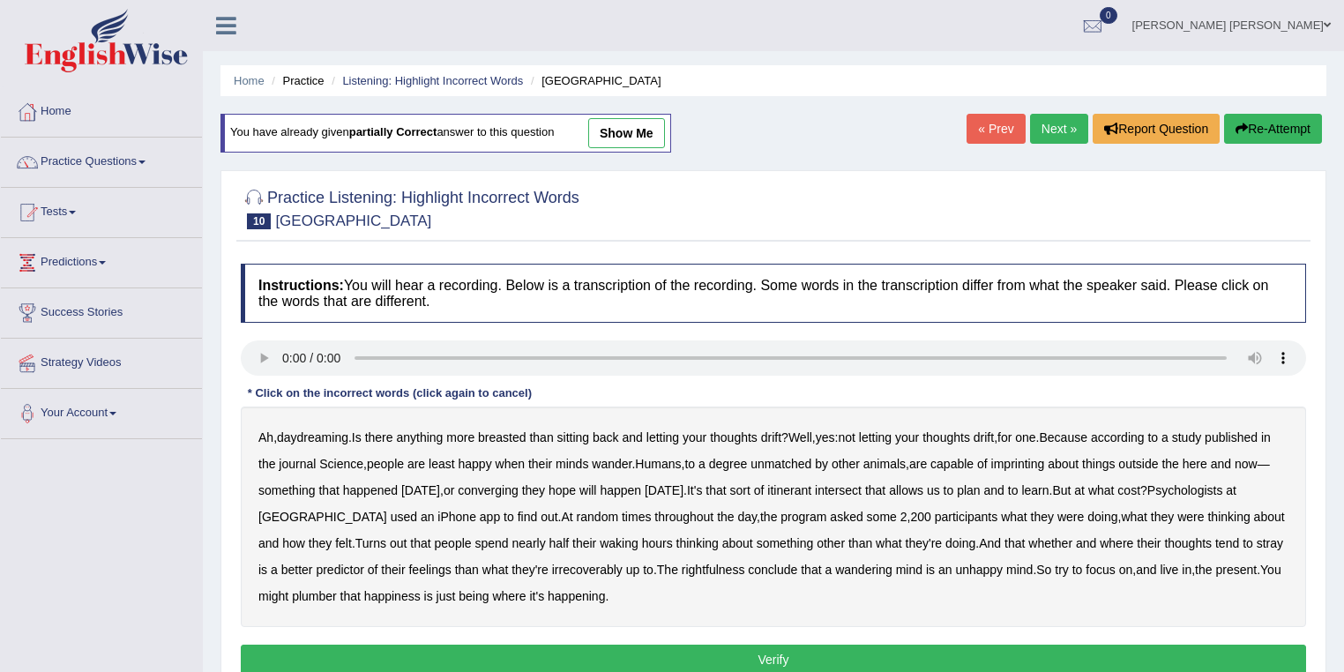
click at [512, 436] on b "breasted" at bounding box center [502, 437] width 48 height 14
click at [959, 430] on b "published" at bounding box center [1231, 437] width 53 height 14
click at [959, 436] on b "published" at bounding box center [1231, 437] width 53 height 14
click at [959, 462] on b "imprinting" at bounding box center [1018, 464] width 54 height 14
click at [518, 479] on b "converging" at bounding box center [488, 490] width 61 height 14
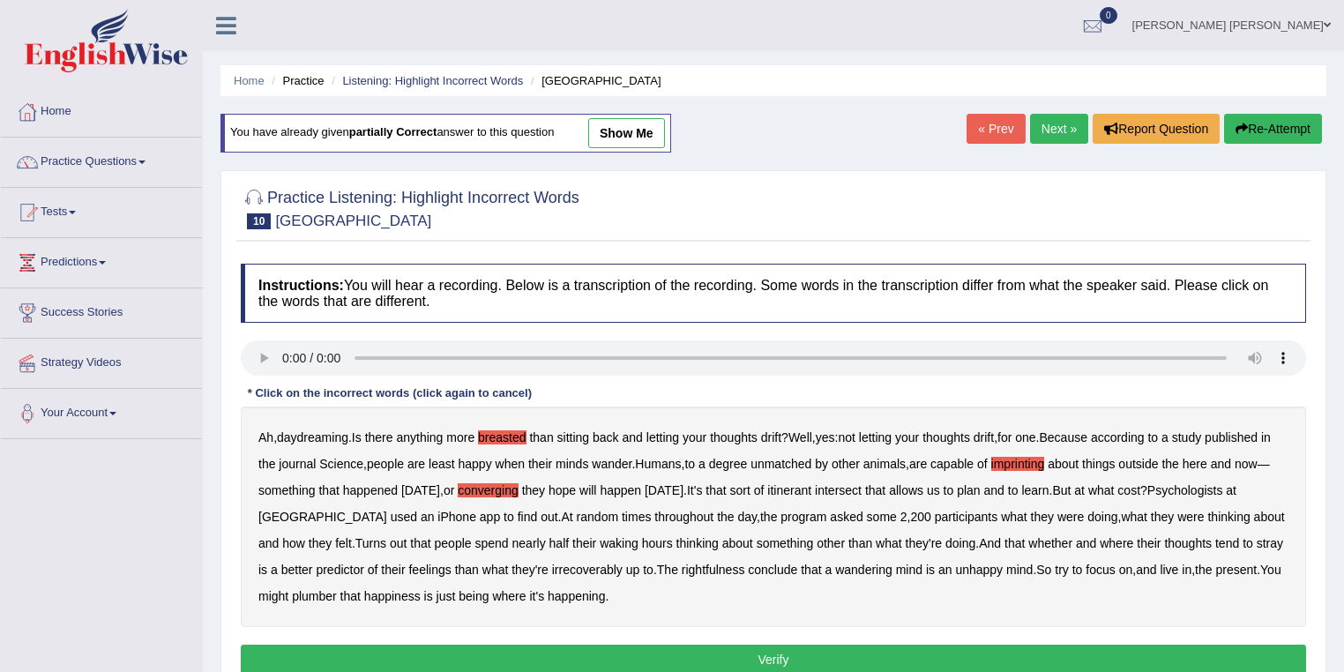
click at [518, 479] on b "converging" at bounding box center [488, 490] width 61 height 14
click at [862, 479] on b "intersect" at bounding box center [838, 490] width 47 height 14
click at [518, 479] on b "converging" at bounding box center [488, 490] width 61 height 14
click at [552, 479] on b "irrecoverably" at bounding box center [587, 570] width 71 height 14
click at [292, 479] on b "plumber" at bounding box center [314, 596] width 45 height 14
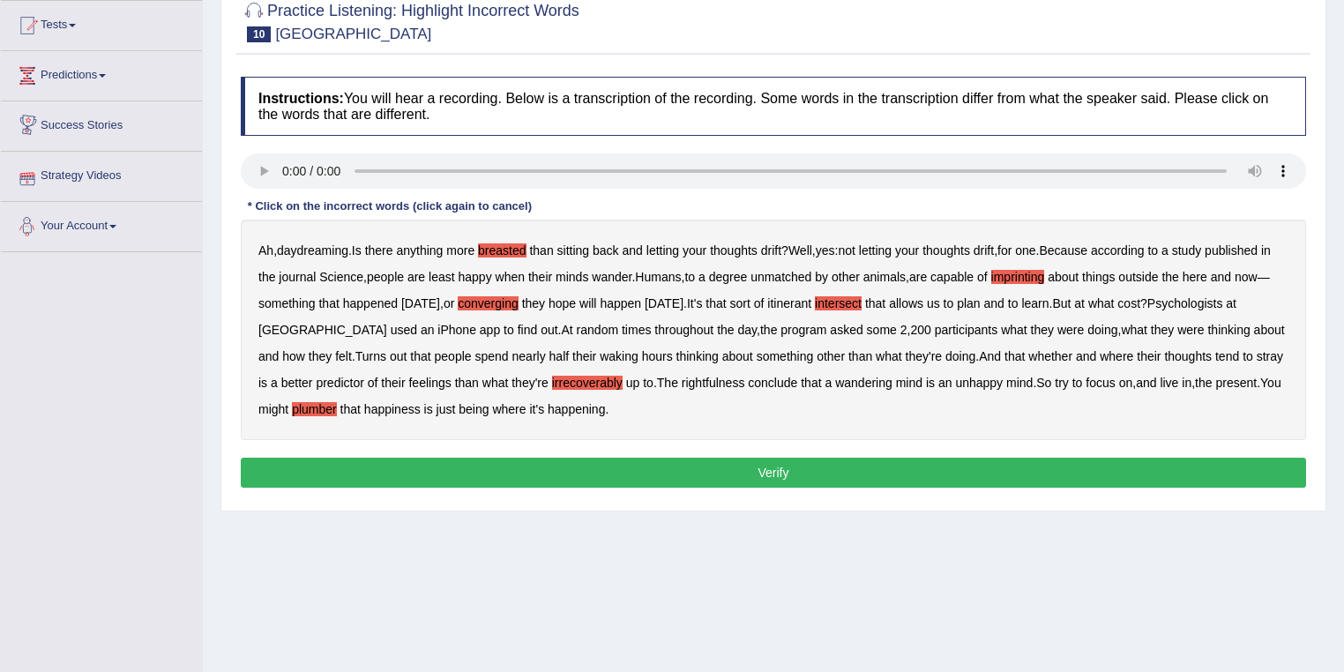
scroll to position [113, 0]
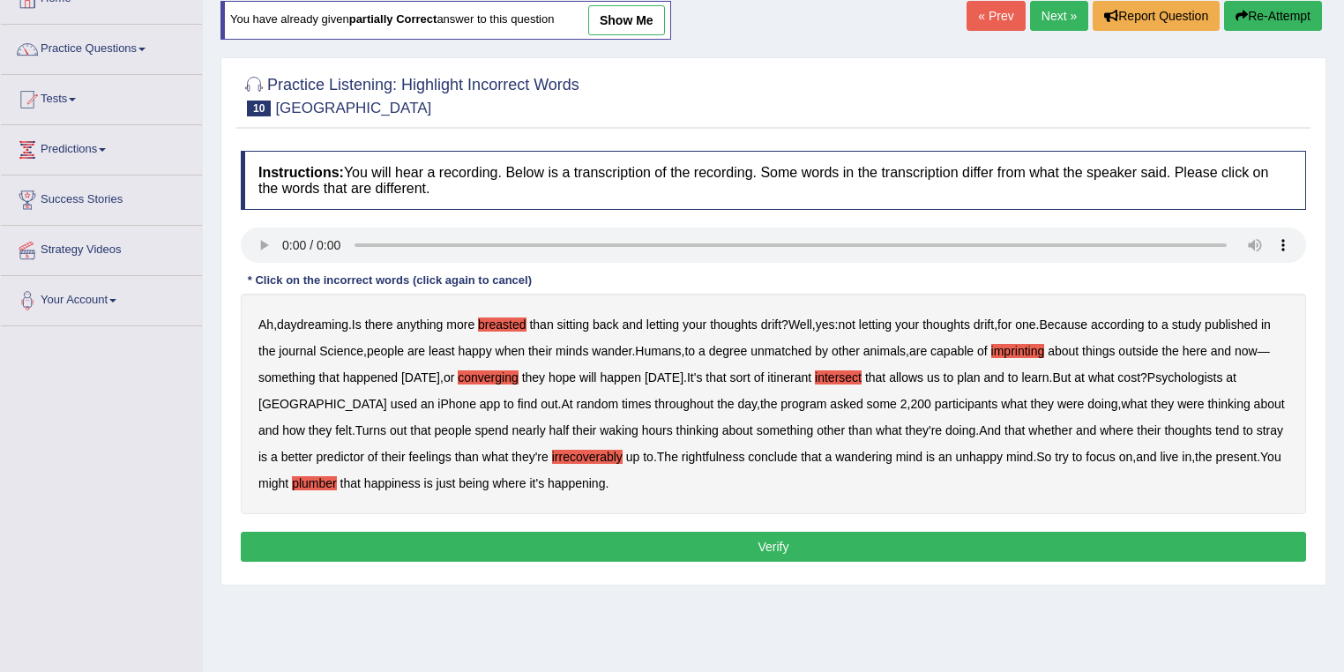
click at [682, 453] on b "rightfulness" at bounding box center [713, 457] width 63 height 14
click at [639, 479] on button "Verify" at bounding box center [773, 547] width 1065 height 30
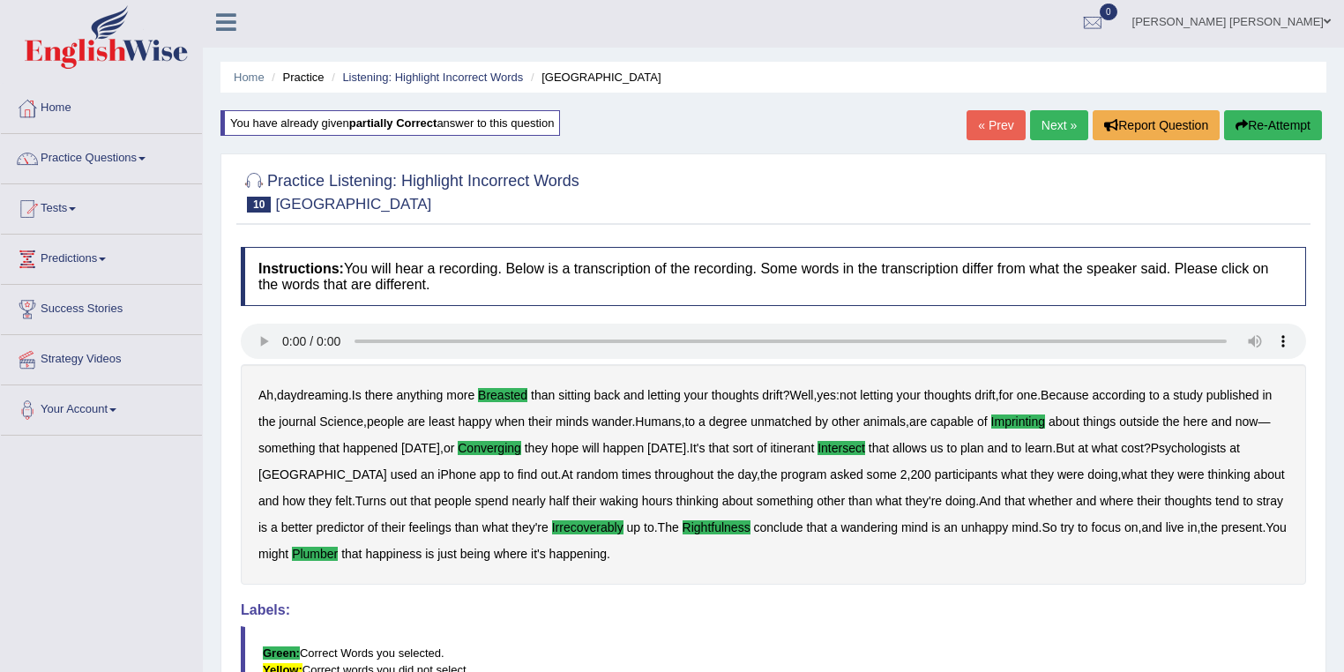
scroll to position [0, 0]
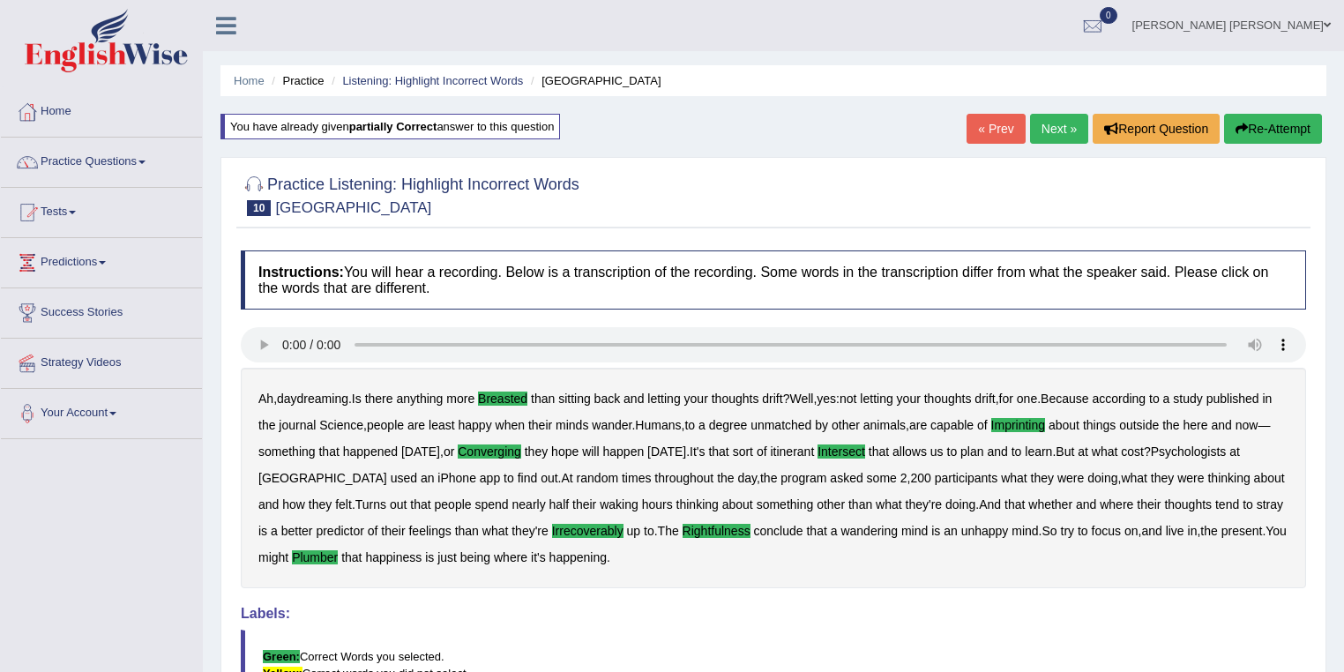
click at [959, 114] on button "Re-Attempt" at bounding box center [1273, 129] width 98 height 30
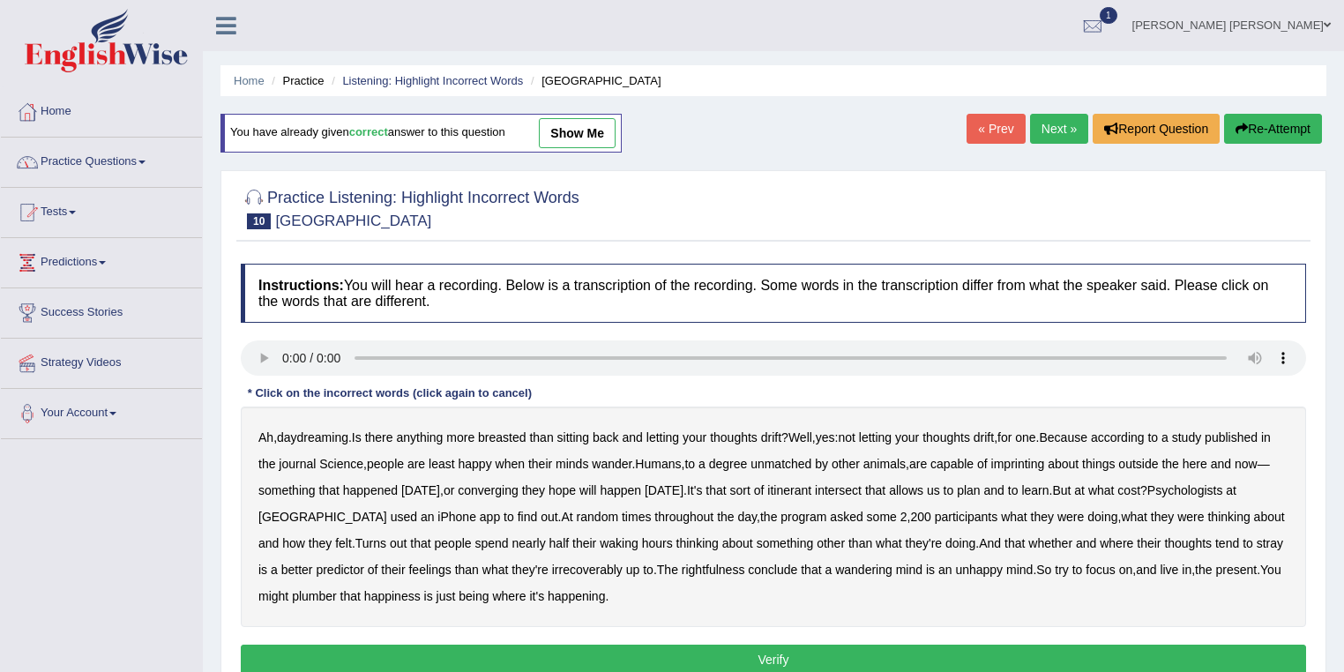
click at [1056, 122] on link "Next »" at bounding box center [1059, 129] width 58 height 30
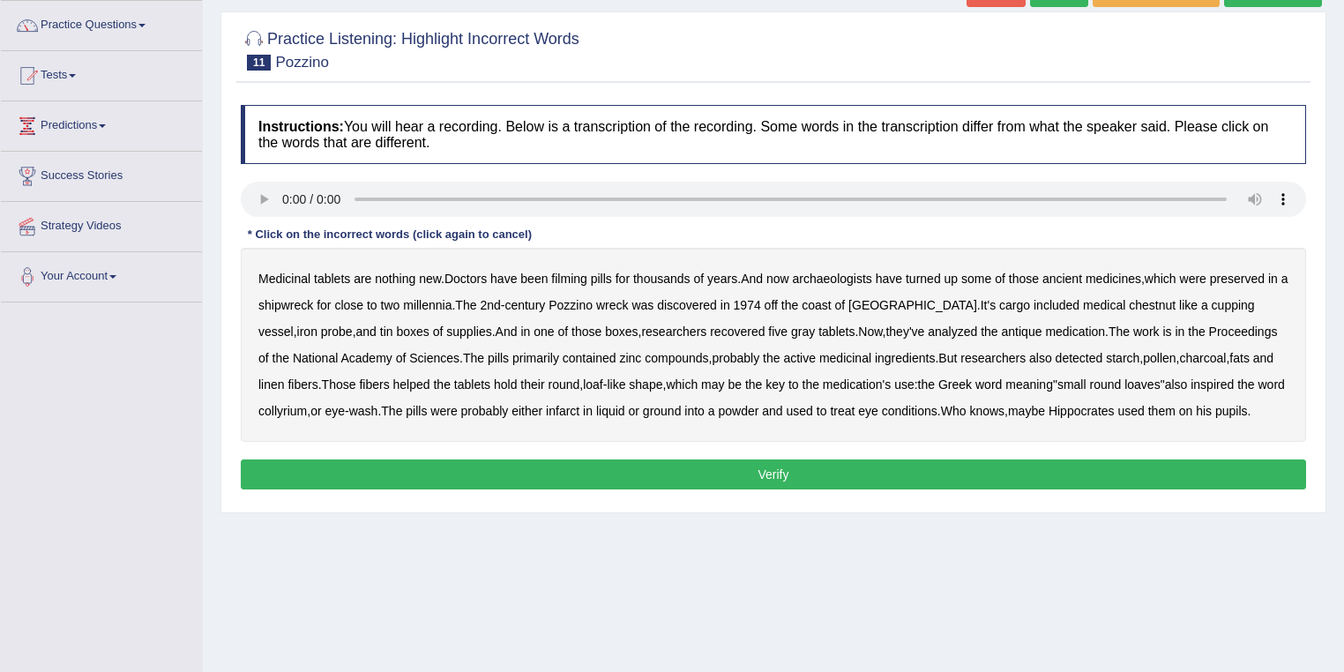
scroll to position [141, 0]
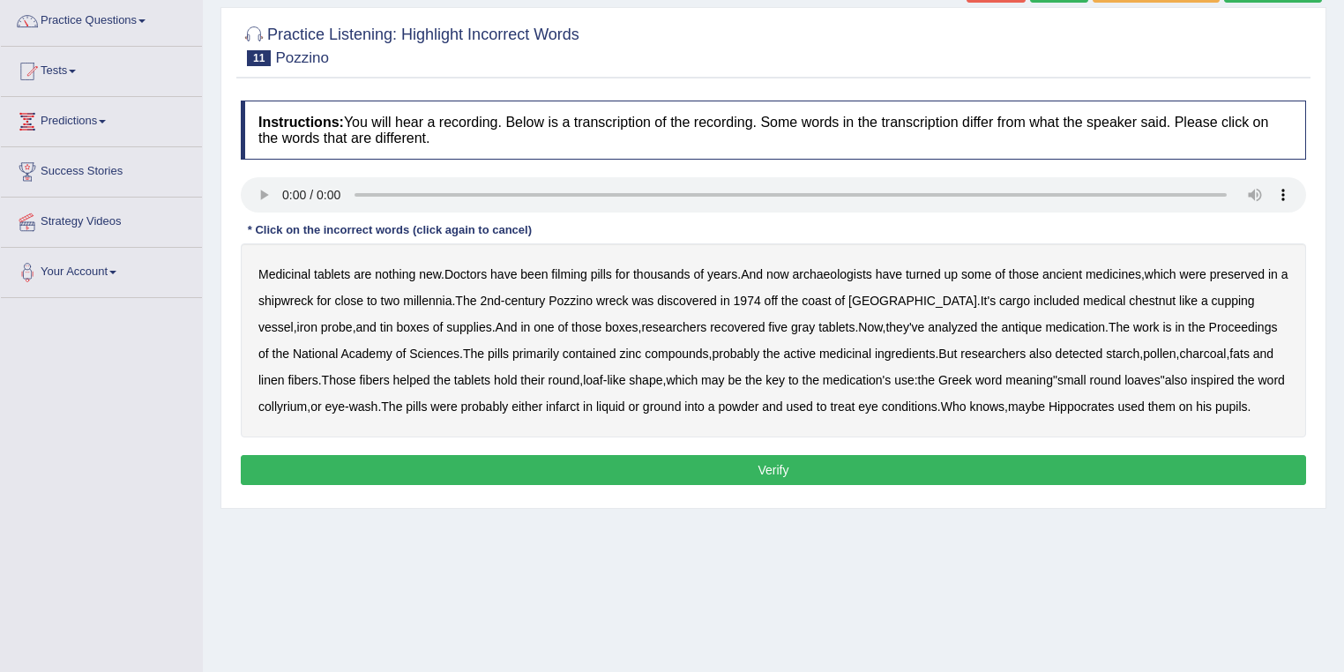
click at [581, 275] on b "filming" at bounding box center [568, 274] width 35 height 14
click at [532, 298] on b "century" at bounding box center [524, 301] width 41 height 14
click at [529, 298] on b "century" at bounding box center [524, 301] width 41 height 14
click at [500, 299] on b "2nd" at bounding box center [490, 301] width 20 height 14
click at [710, 325] on b "recovered" at bounding box center [737, 327] width 55 height 14
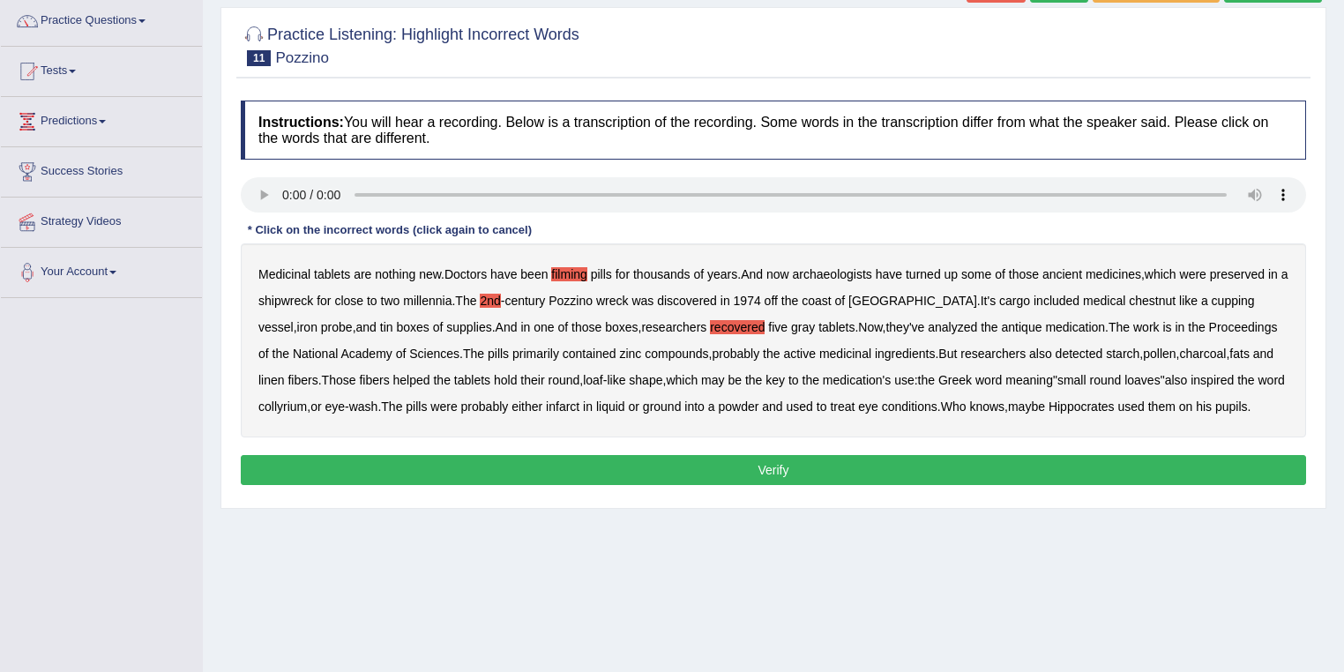
click at [857, 468] on button "Verify" at bounding box center [773, 470] width 1065 height 30
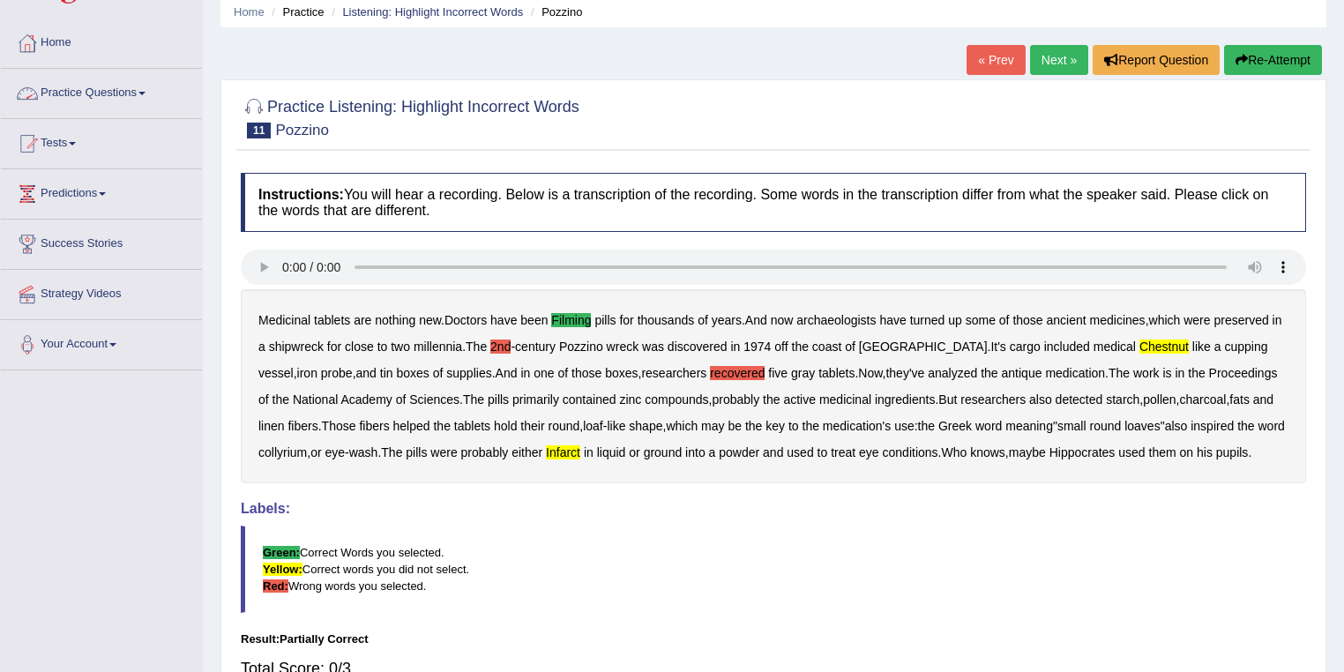
scroll to position [0, 0]
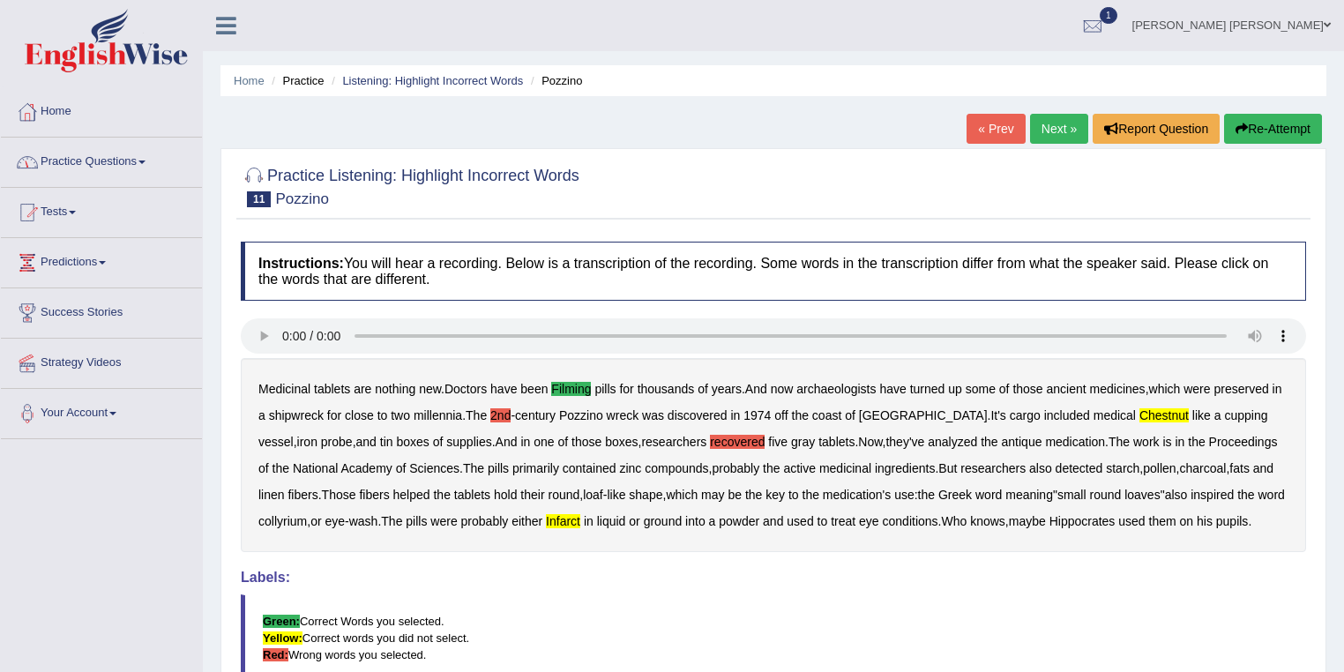
click at [1292, 131] on button "Re-Attempt" at bounding box center [1273, 129] width 98 height 30
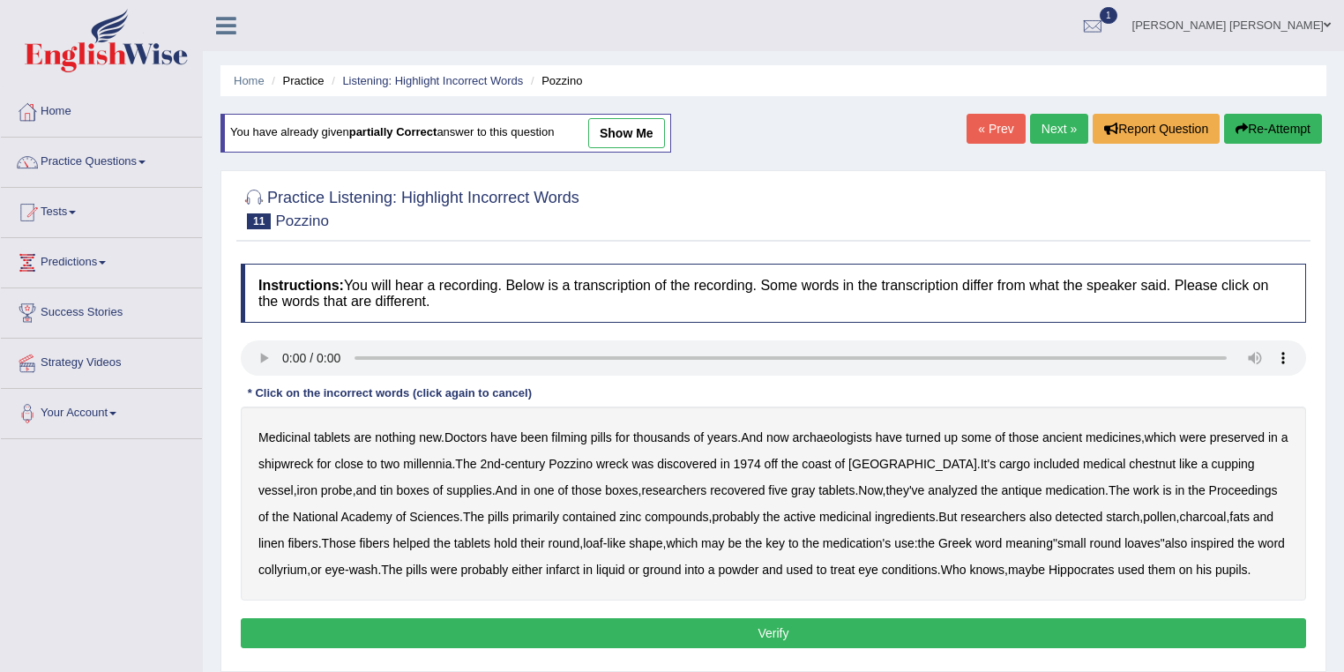
click at [550, 246] on div "Practice Listening: Highlight Incorrect Words 11 Pozzino Instructions: You will…" at bounding box center [773, 421] width 1106 height 502
click at [542, 457] on b "century" at bounding box center [524, 464] width 41 height 14
click at [537, 452] on div "Medicinal tablets are nothing new . Doctors have been filming pills for thousan…" at bounding box center [773, 504] width 1065 height 194
click at [541, 459] on b "century" at bounding box center [524, 464] width 41 height 14
click at [1129, 461] on b "chestnut" at bounding box center [1152, 464] width 47 height 14
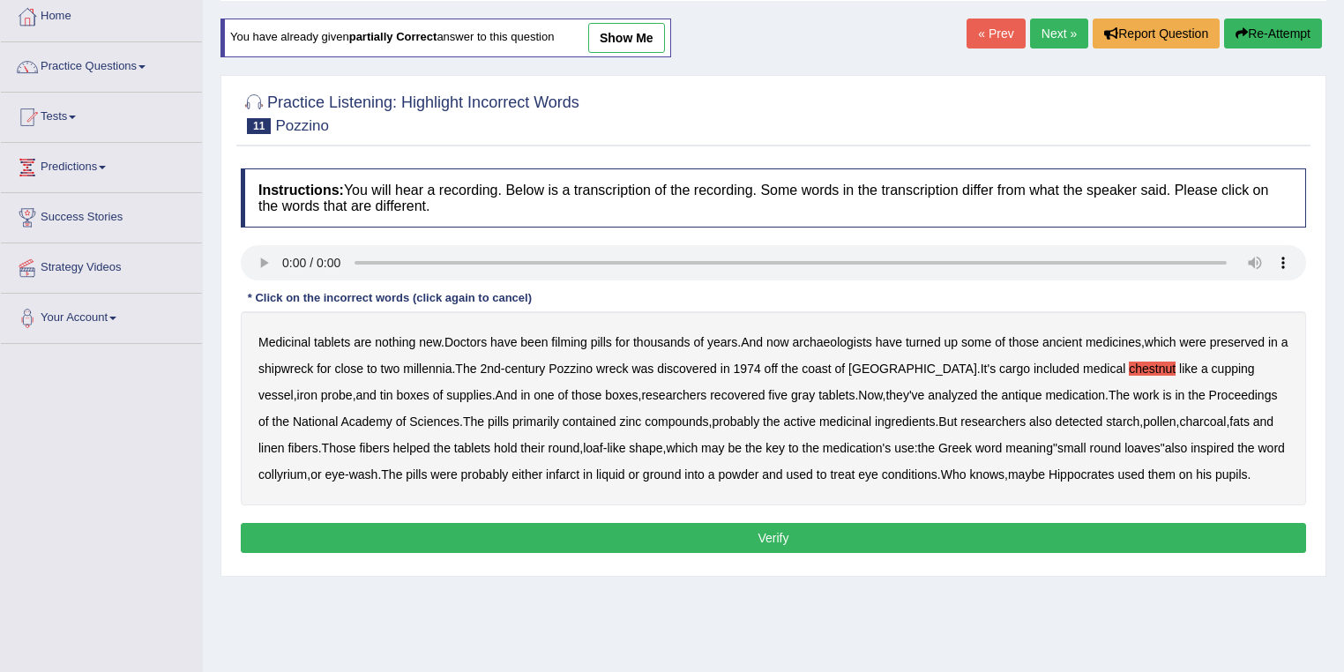
scroll to position [71, 0]
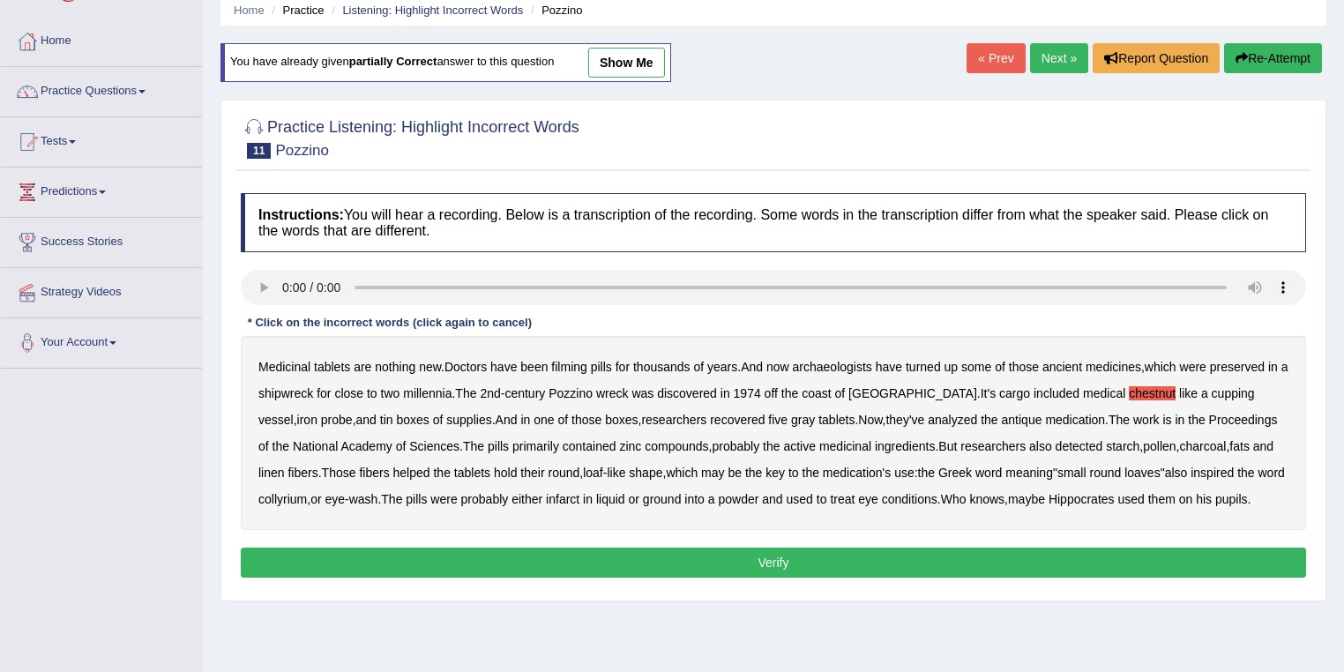
click at [785, 564] on button "Verify" at bounding box center [773, 563] width 1065 height 30
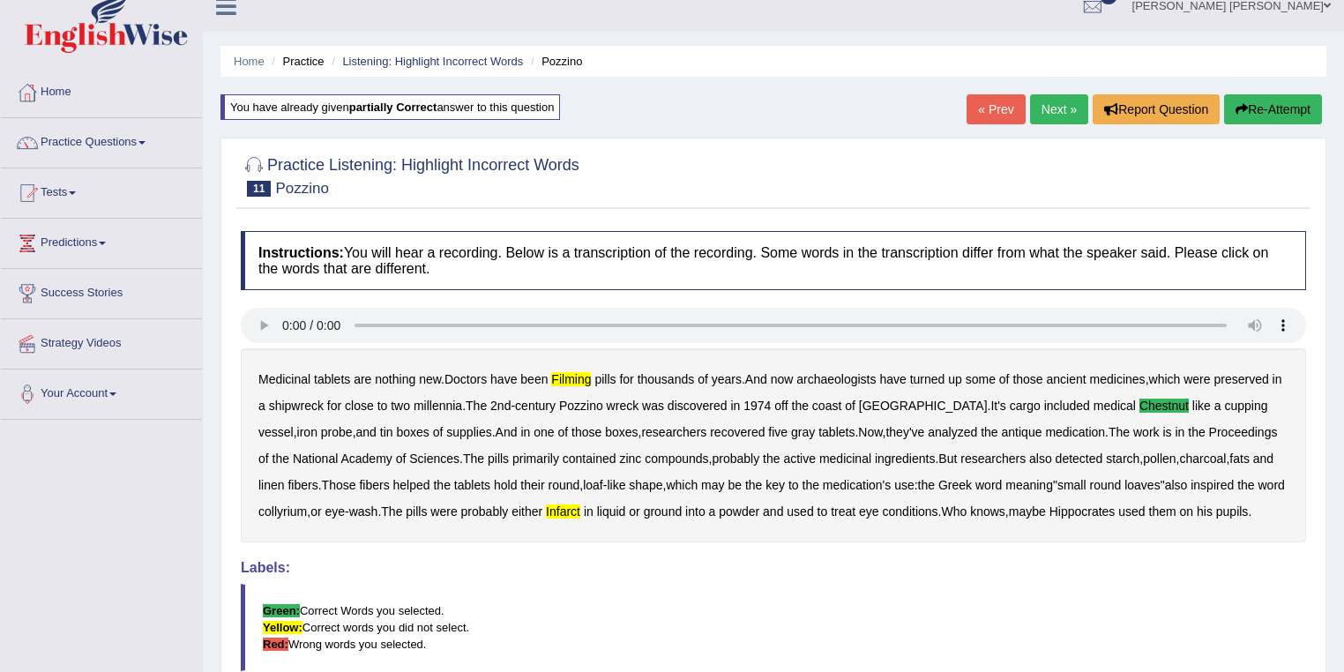
scroll to position [0, 0]
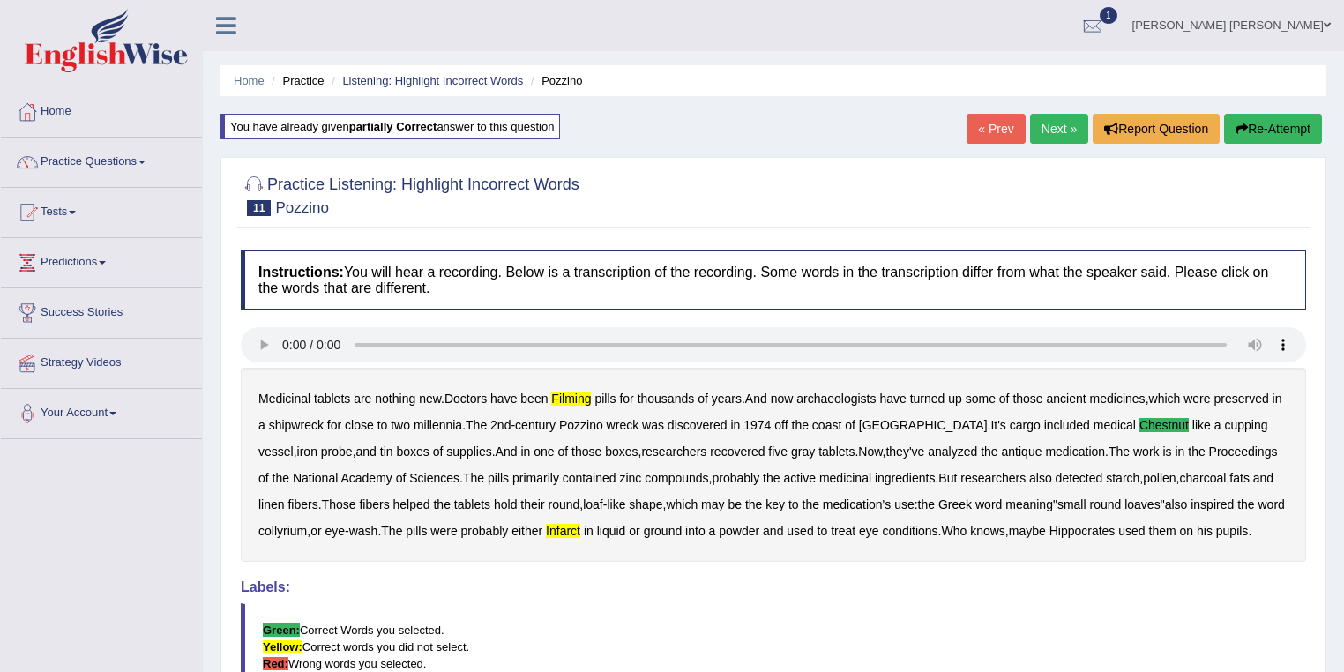
click at [1286, 124] on button "Re-Attempt" at bounding box center [1273, 129] width 98 height 30
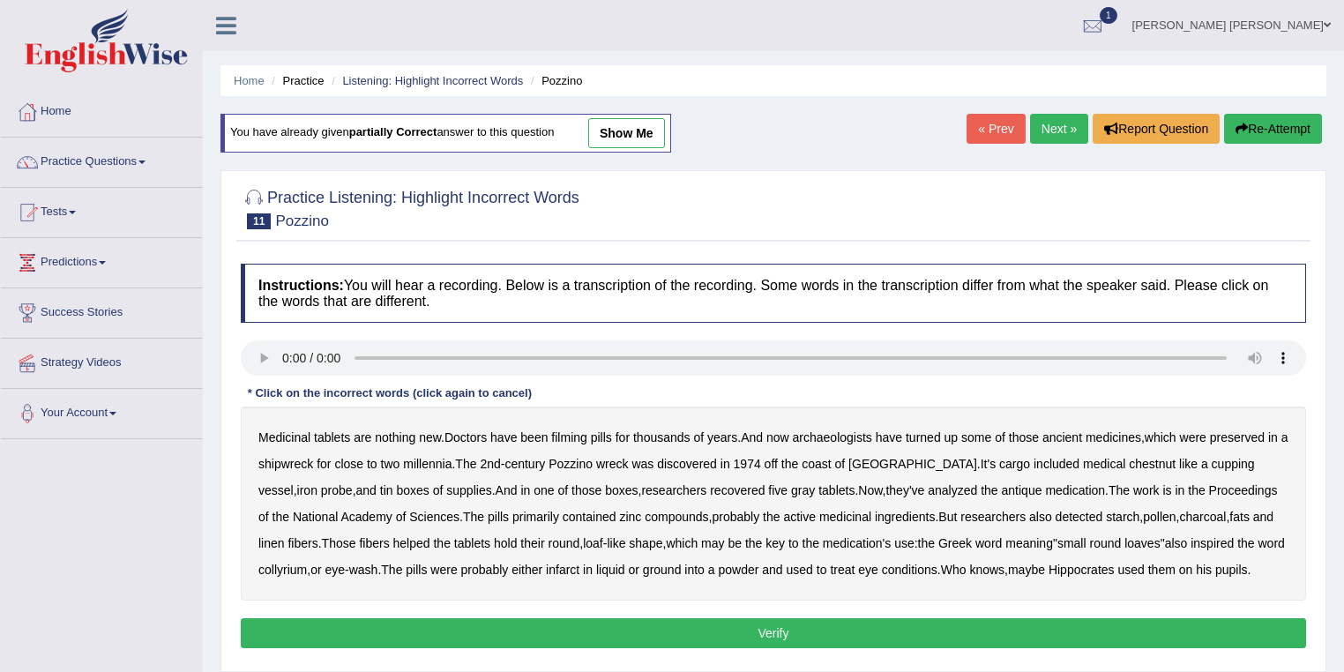
click at [571, 570] on b "infarct" at bounding box center [563, 570] width 34 height 14
click at [575, 440] on b "filming" at bounding box center [568, 437] width 35 height 14
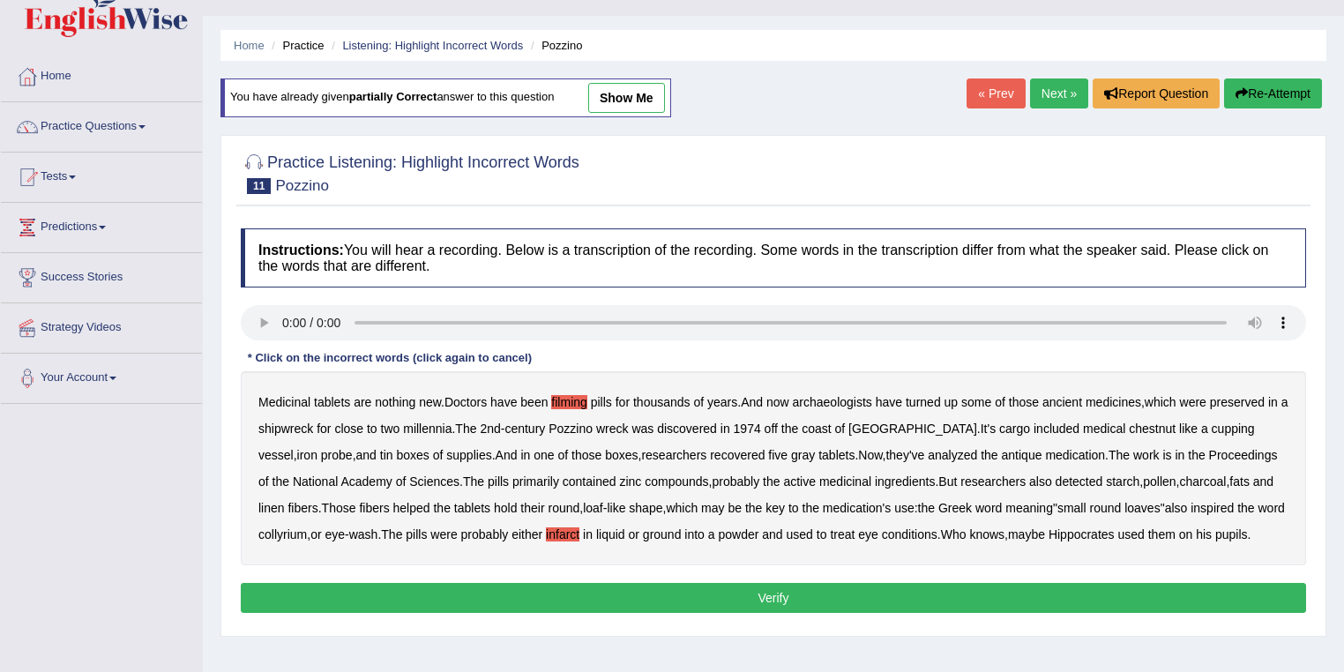
scroll to position [71, 0]
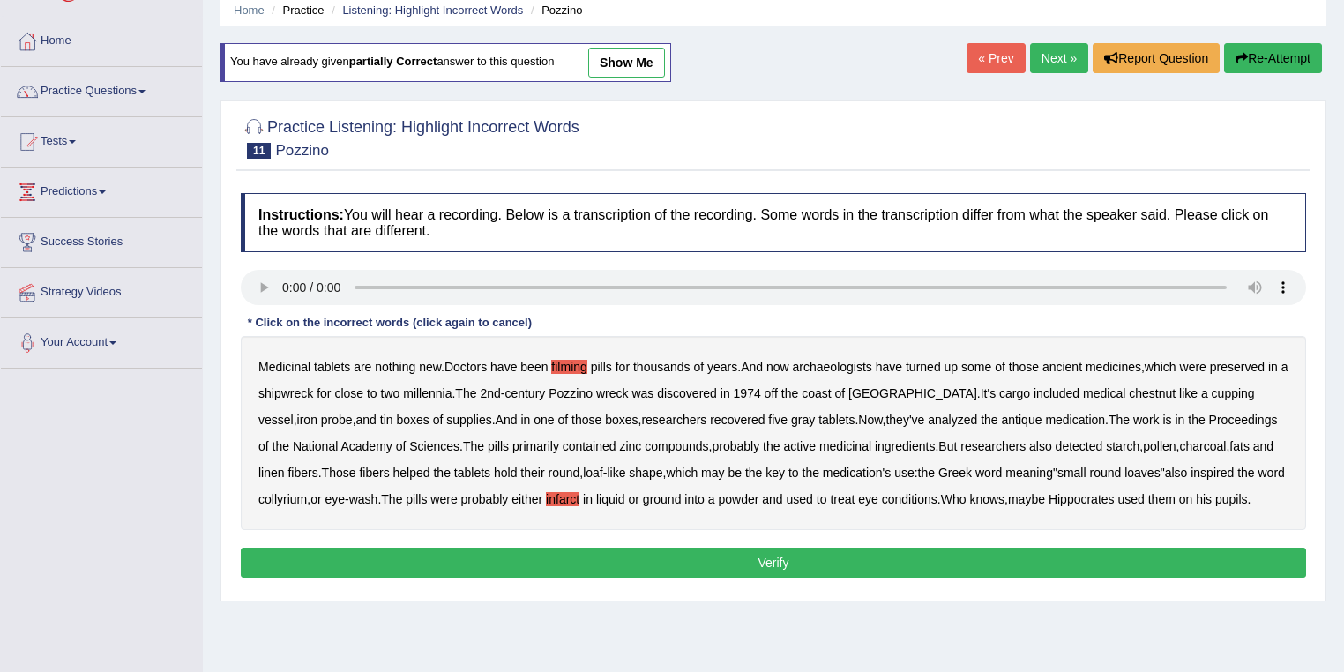
click at [897, 562] on button "Verify" at bounding box center [773, 563] width 1065 height 30
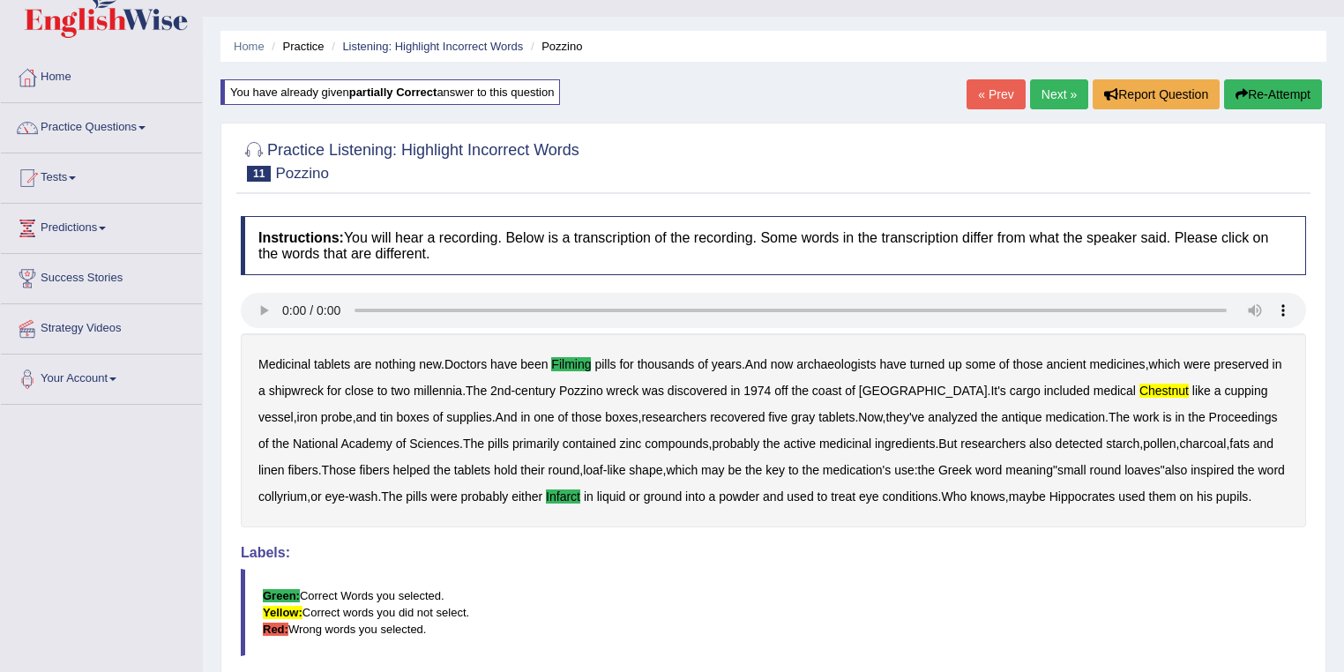
scroll to position [0, 0]
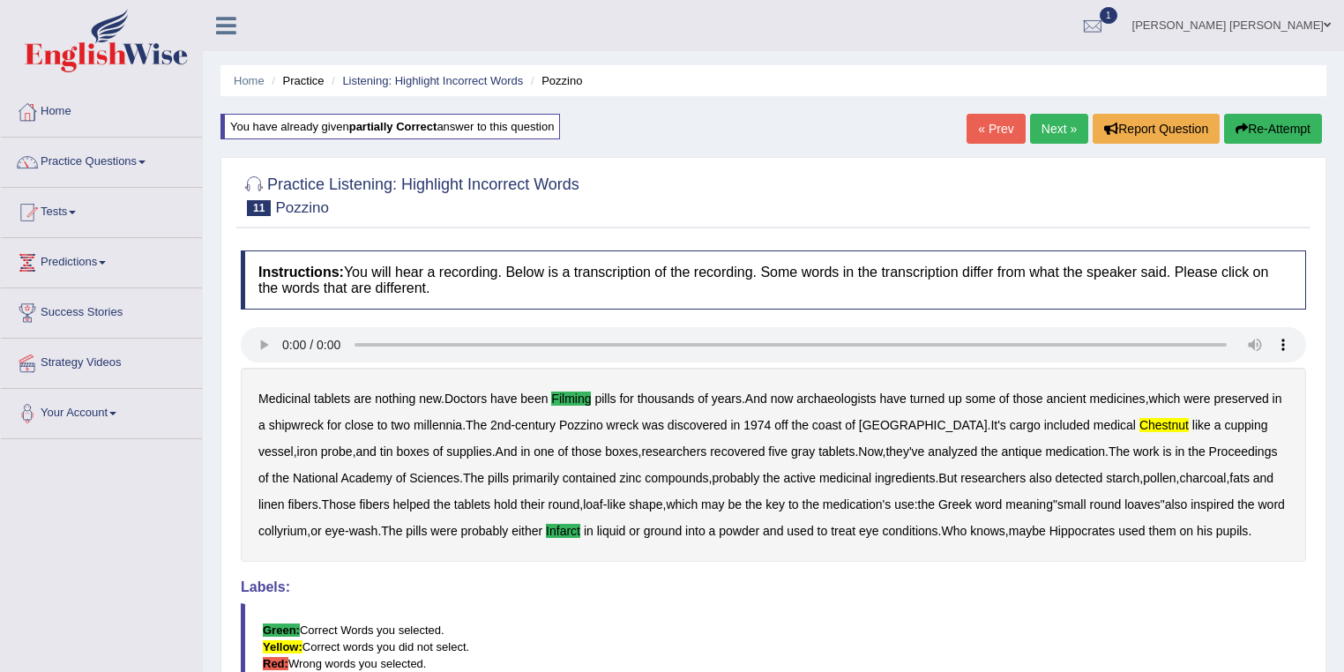
click at [1040, 130] on link "Next »" at bounding box center [1059, 129] width 58 height 30
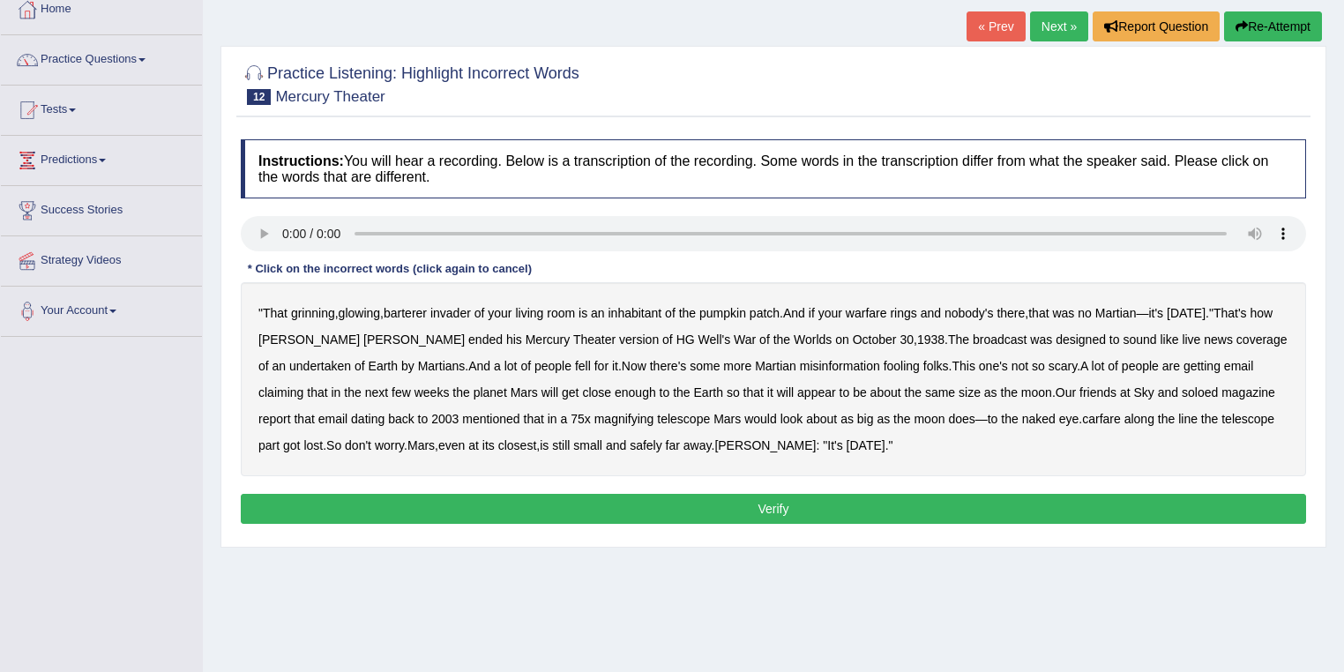
scroll to position [71, 0]
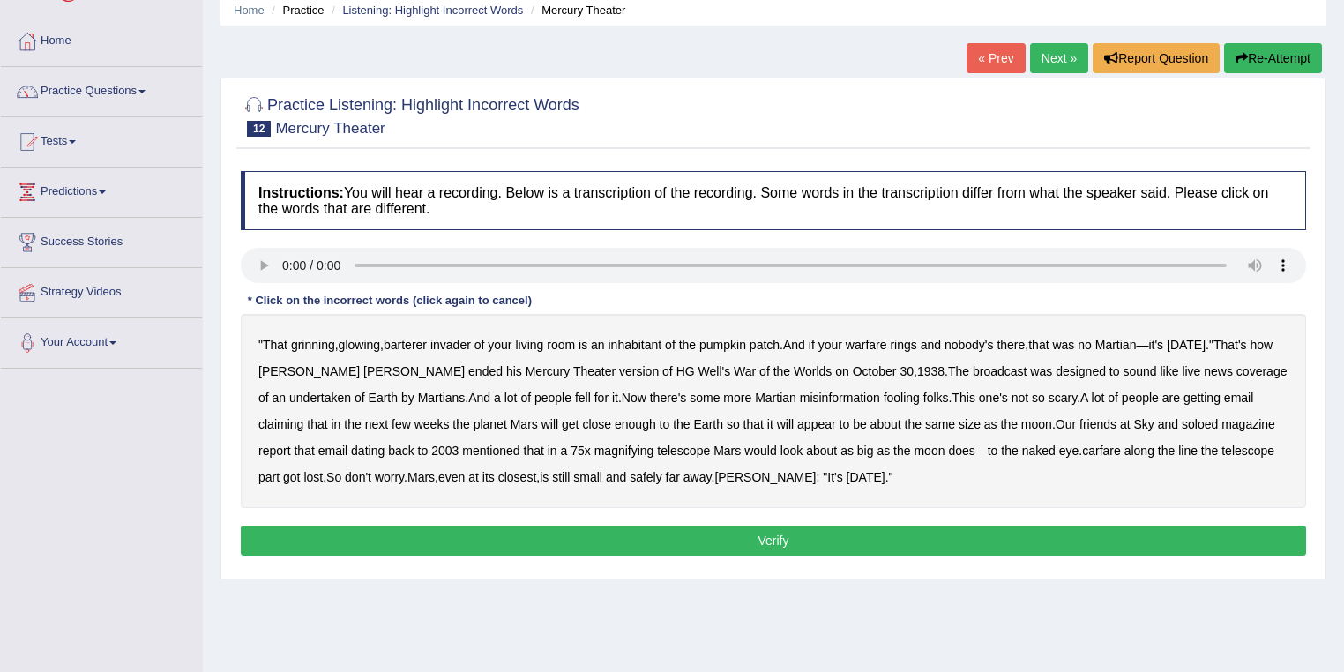
click at [409, 340] on b "barterer" at bounding box center [405, 345] width 43 height 14
click at [459, 346] on b "invader" at bounding box center [450, 345] width 41 height 14
click at [573, 368] on b "Theater" at bounding box center [594, 371] width 42 height 14
click at [973, 374] on b "broadcast" at bounding box center [1000, 371] width 54 height 14
click at [431, 448] on b "2003" at bounding box center [444, 451] width 27 height 14
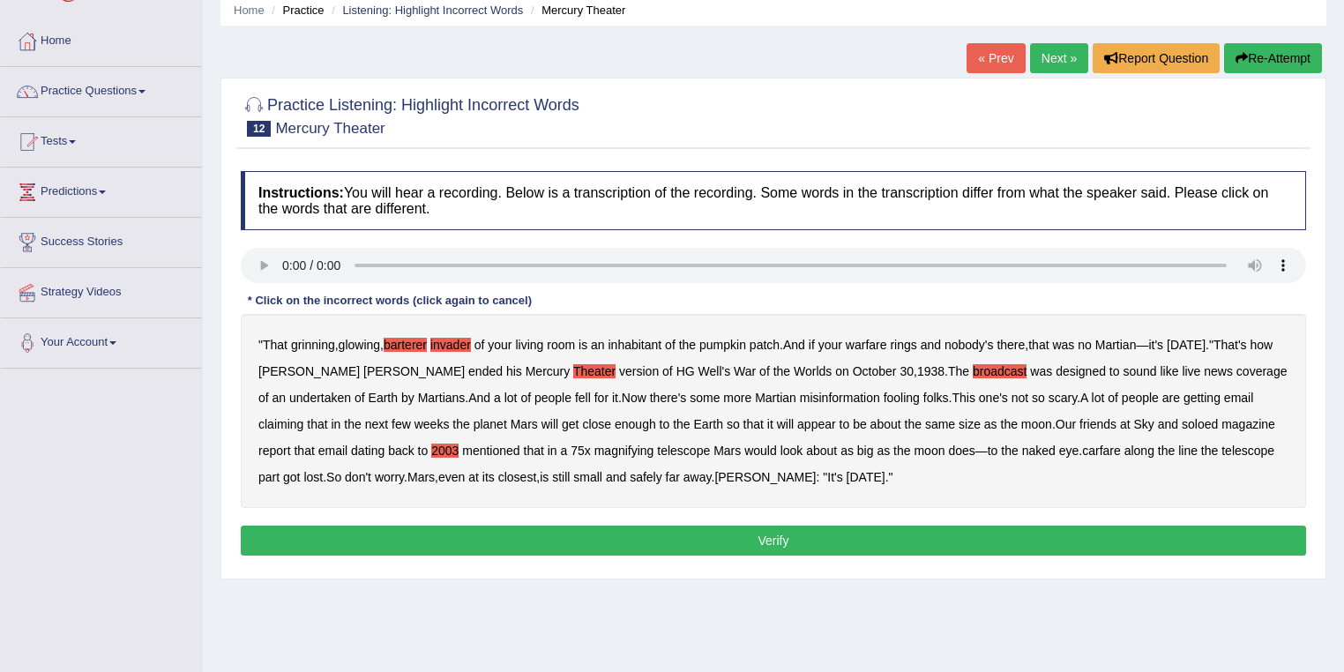
click at [431, 448] on b "2003" at bounding box center [444, 451] width 27 height 14
click at [1082, 451] on b "carfare" at bounding box center [1101, 451] width 39 height 14
click at [729, 528] on button "Verify" at bounding box center [773, 541] width 1065 height 30
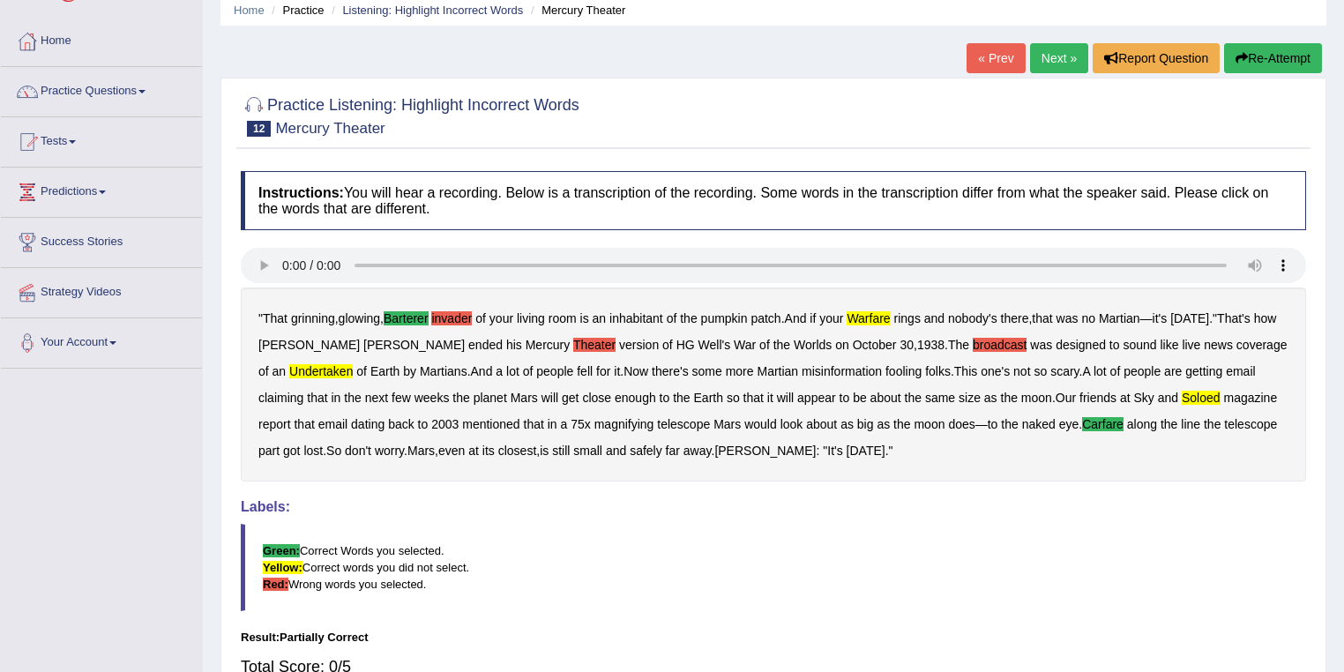
click at [1284, 55] on button "Re-Attempt" at bounding box center [1273, 58] width 98 height 30
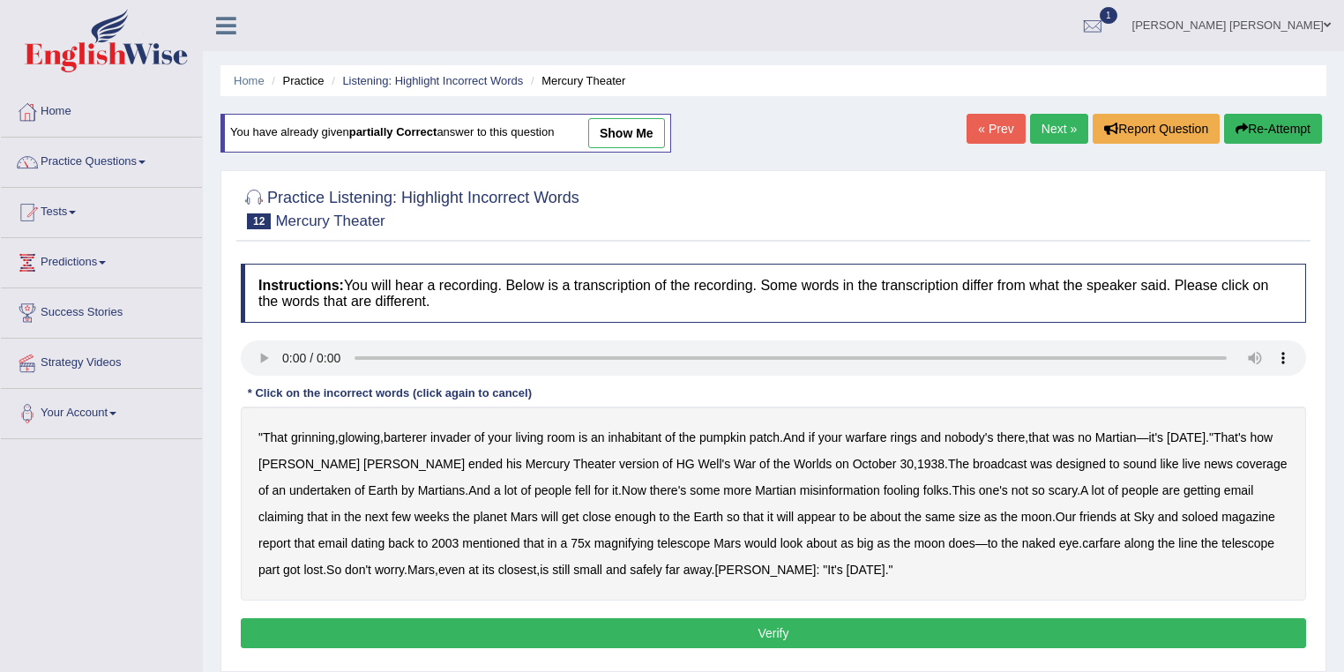
click at [416, 435] on b "barterer" at bounding box center [405, 437] width 43 height 14
click at [562, 328] on div "Instructions: You will hear a recording. Below is a transcription of the record…" at bounding box center [773, 458] width 1074 height 407
click at [776, 430] on b "patch" at bounding box center [765, 437] width 30 height 14
click at [351, 483] on b "undertaken" at bounding box center [320, 490] width 62 height 14
click at [615, 518] on b "enough" at bounding box center [635, 517] width 41 height 14
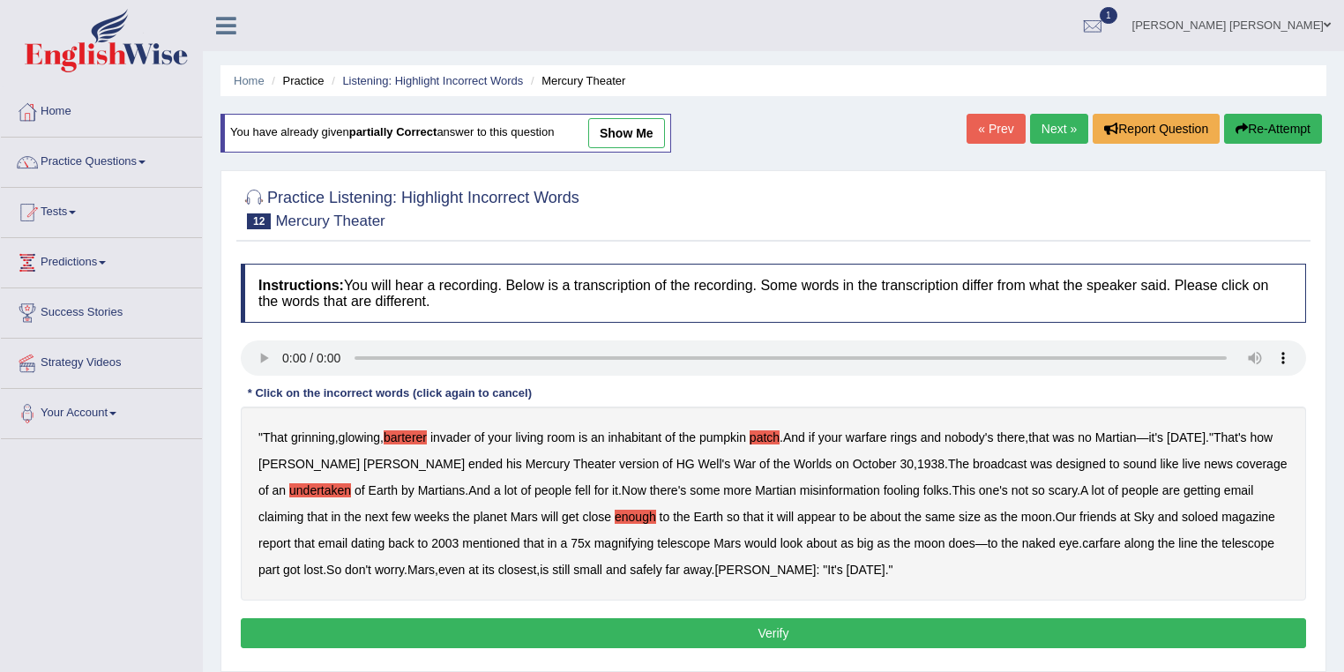
click at [615, 517] on b "enough" at bounding box center [635, 517] width 41 height 14
click at [1182, 517] on b "soloed" at bounding box center [1200, 517] width 36 height 14
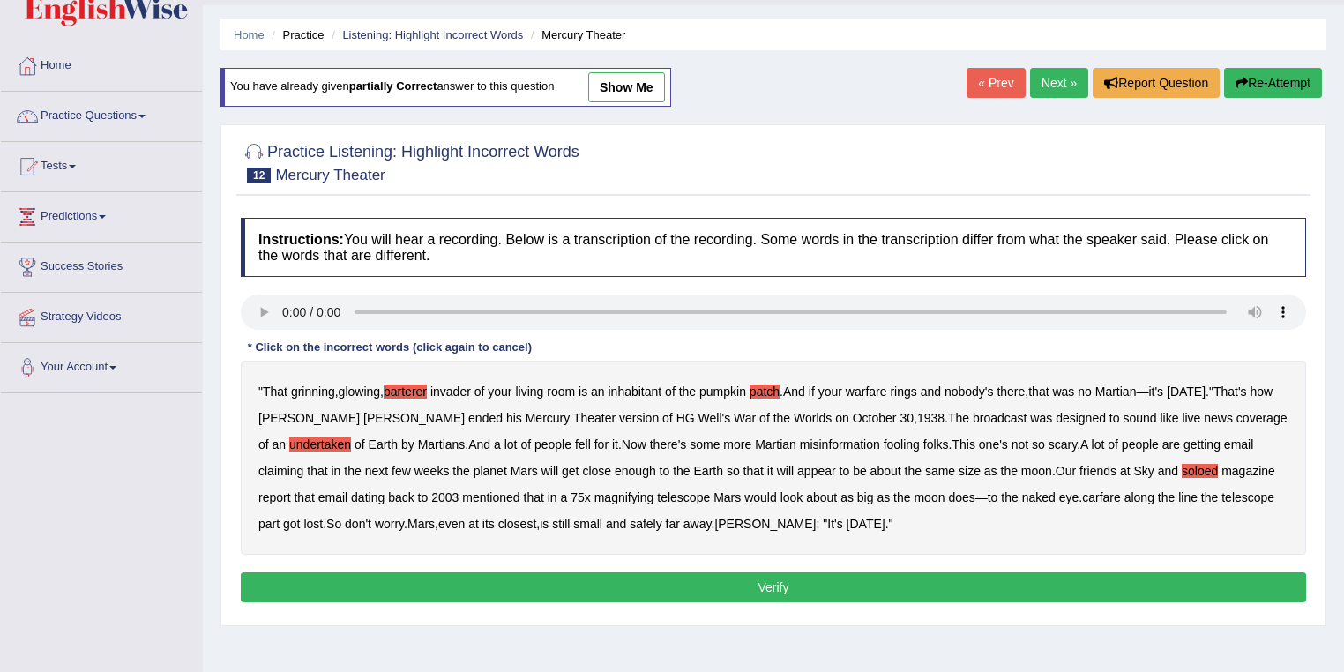
scroll to position [71, 0]
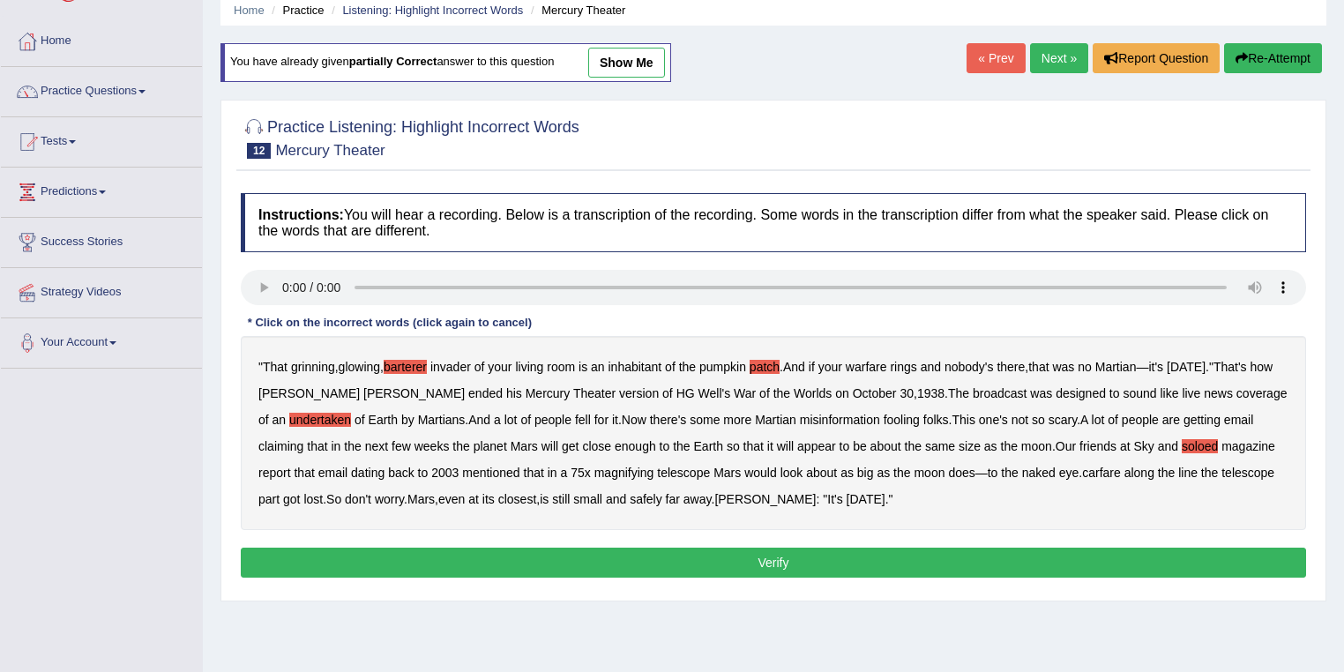
click at [1082, 473] on b "carfare" at bounding box center [1101, 473] width 39 height 14
click at [657, 472] on b "telescope" at bounding box center [683, 473] width 53 height 14
click at [702, 561] on button "Verify" at bounding box center [773, 563] width 1065 height 30
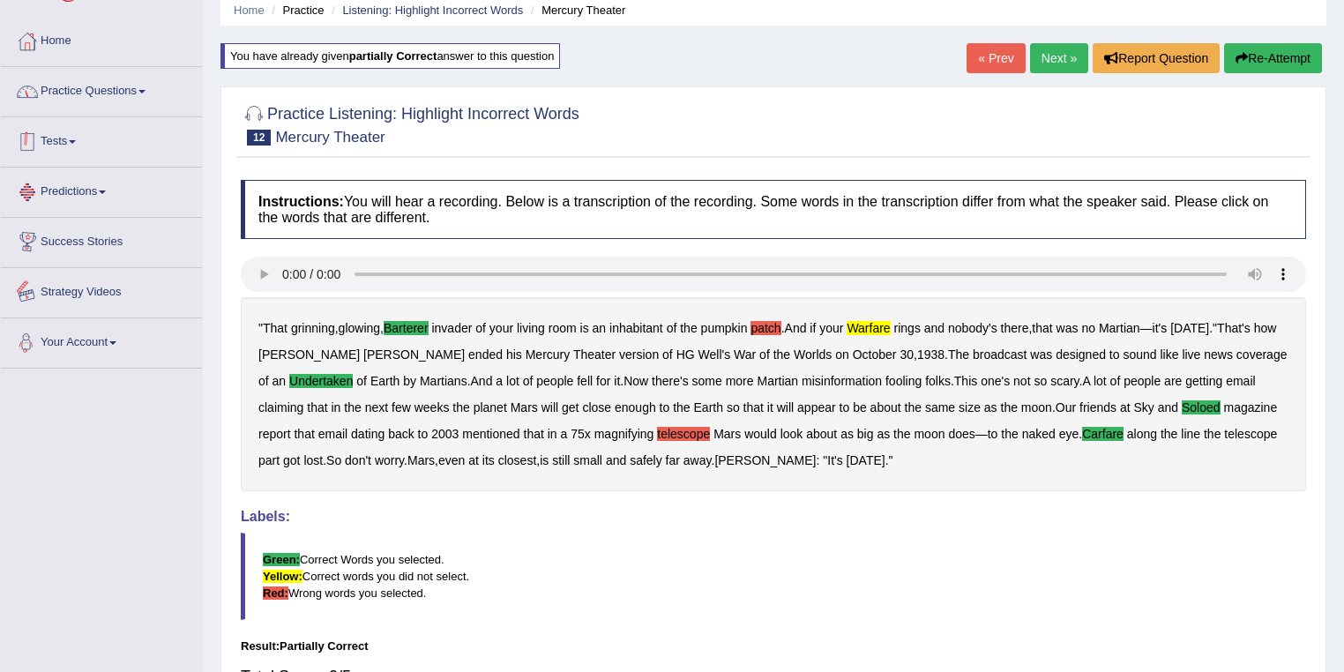
click at [109, 102] on link "Practice Questions" at bounding box center [101, 89] width 201 height 44
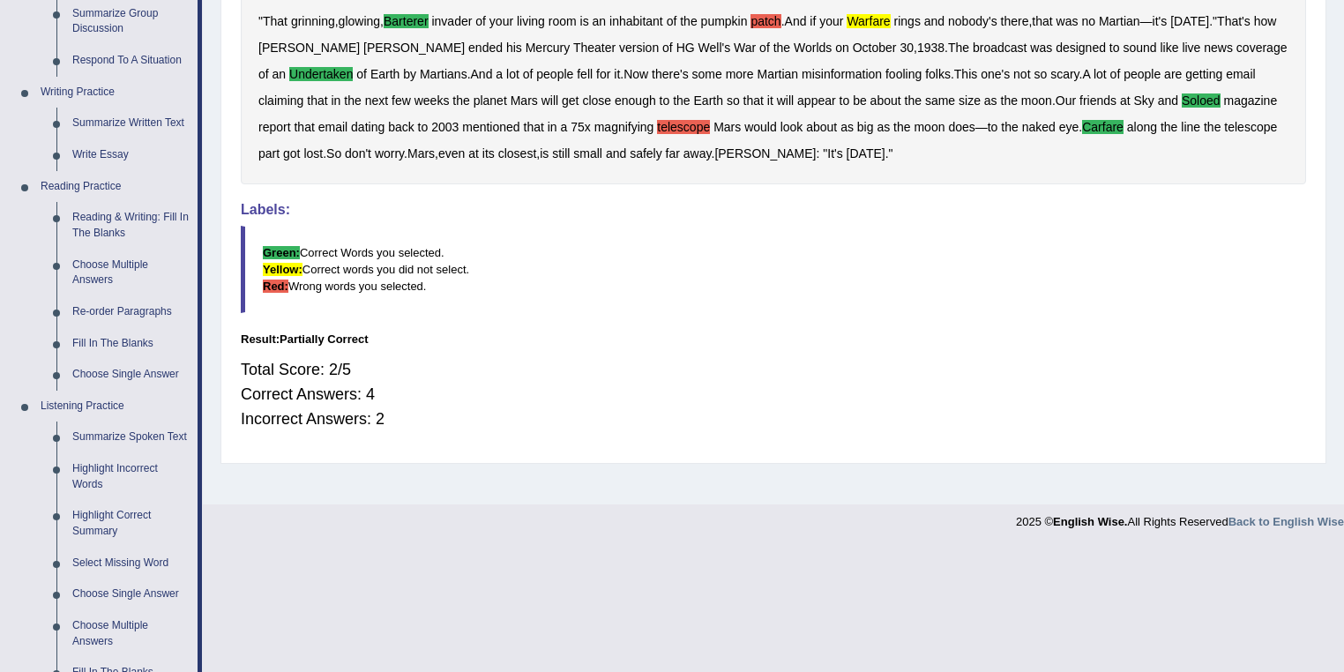
scroll to position [353, 0]
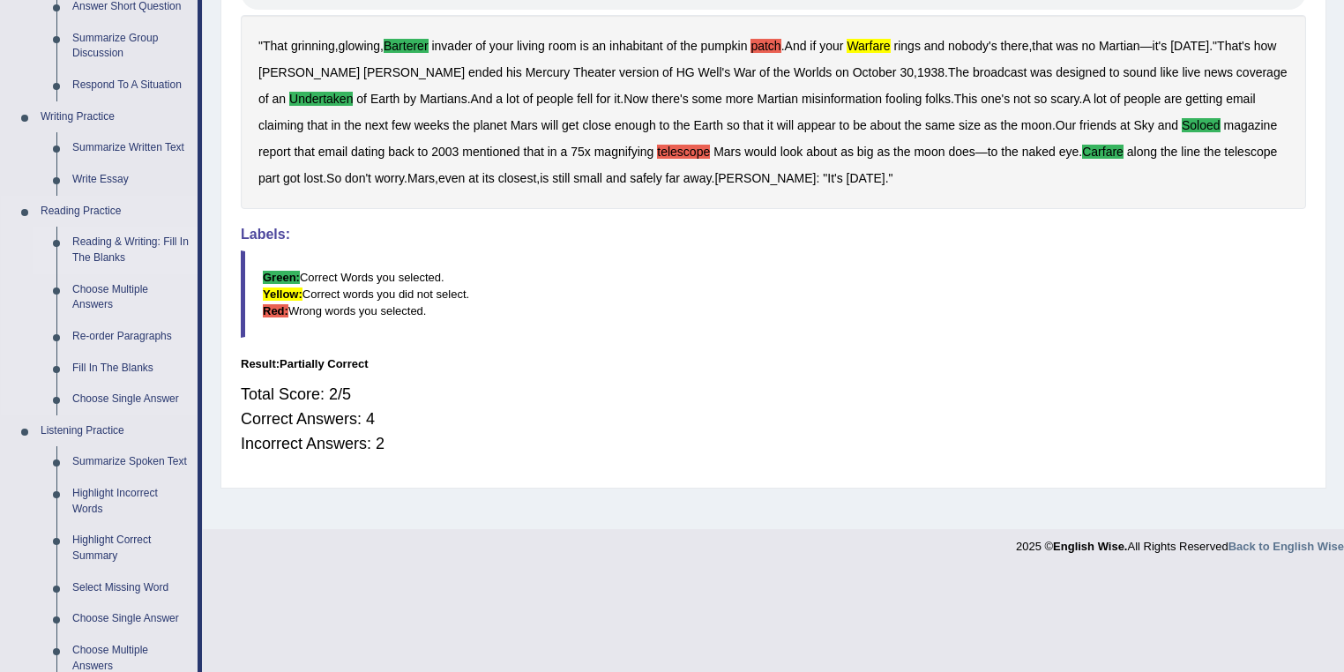
click at [138, 242] on link "Reading & Writing: Fill In The Blanks" at bounding box center [130, 250] width 133 height 47
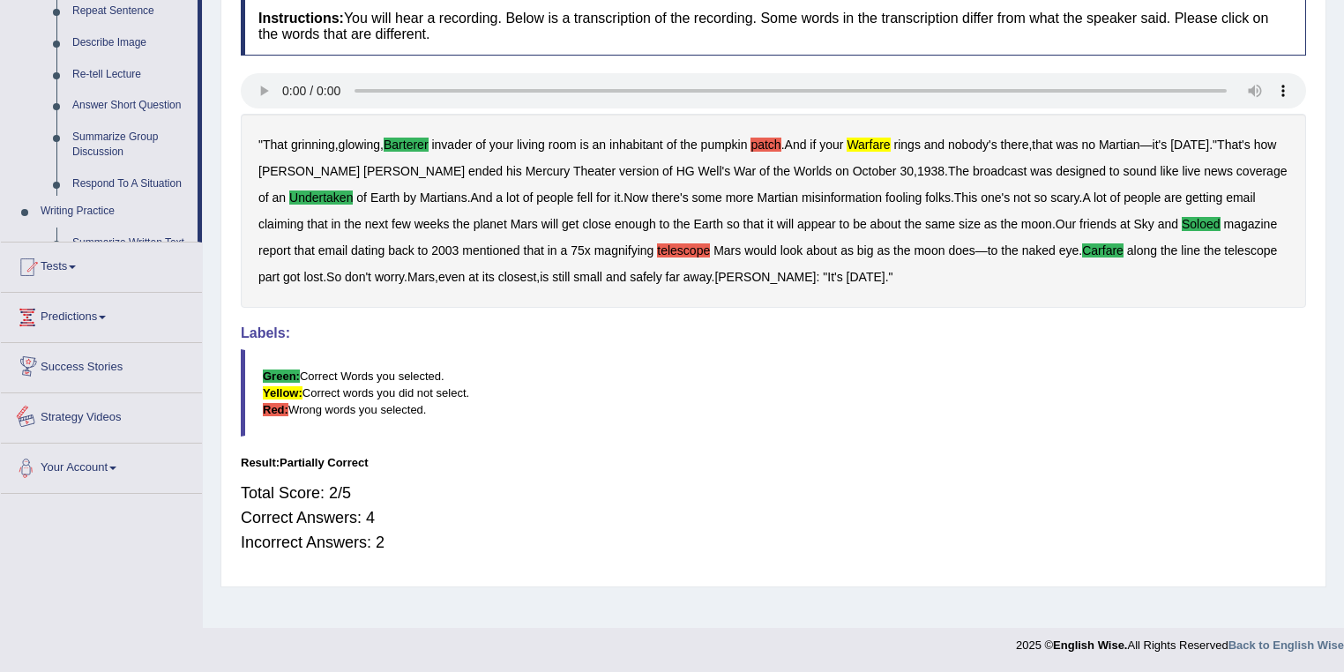
scroll to position [671, 0]
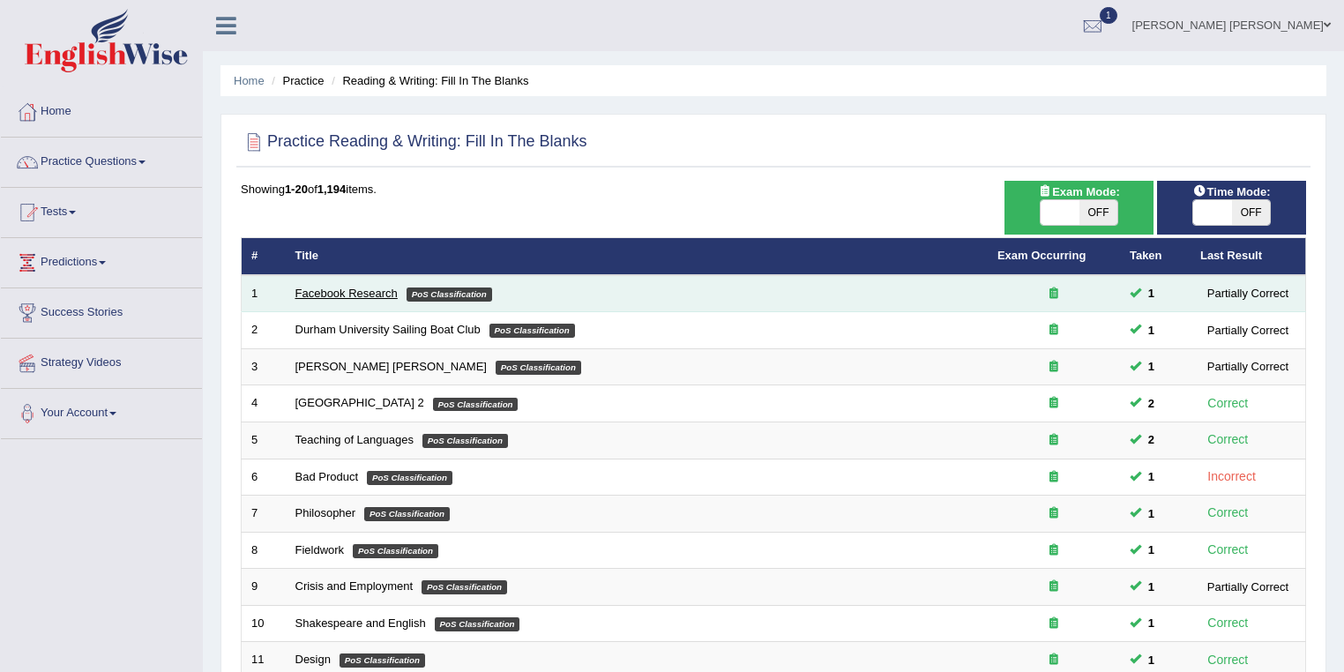
click at [364, 290] on link "Facebook Research" at bounding box center [346, 293] width 102 height 13
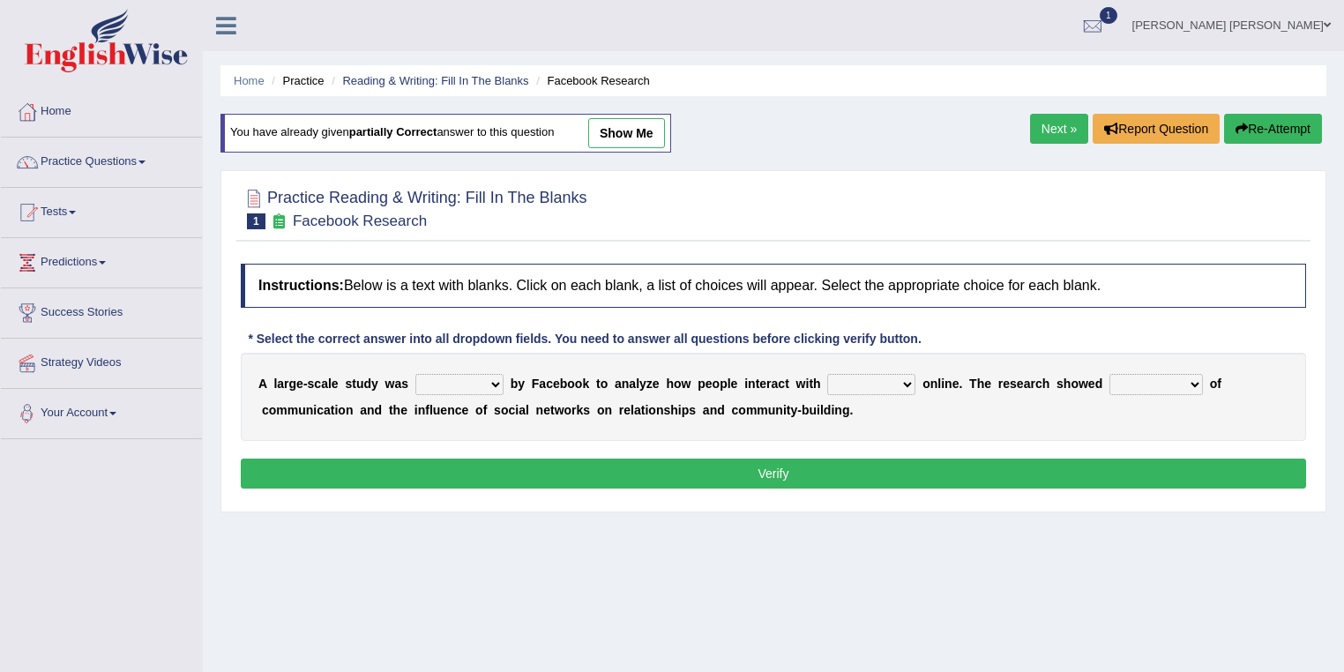
click at [437, 379] on select "surveyed had asked made" at bounding box center [459, 384] width 88 height 21
select select "made"
click at [415, 374] on select "surveyed had asked made" at bounding box center [459, 384] width 88 height 21
click at [882, 385] on select "together all each other another" at bounding box center [871, 384] width 88 height 21
select select "all"
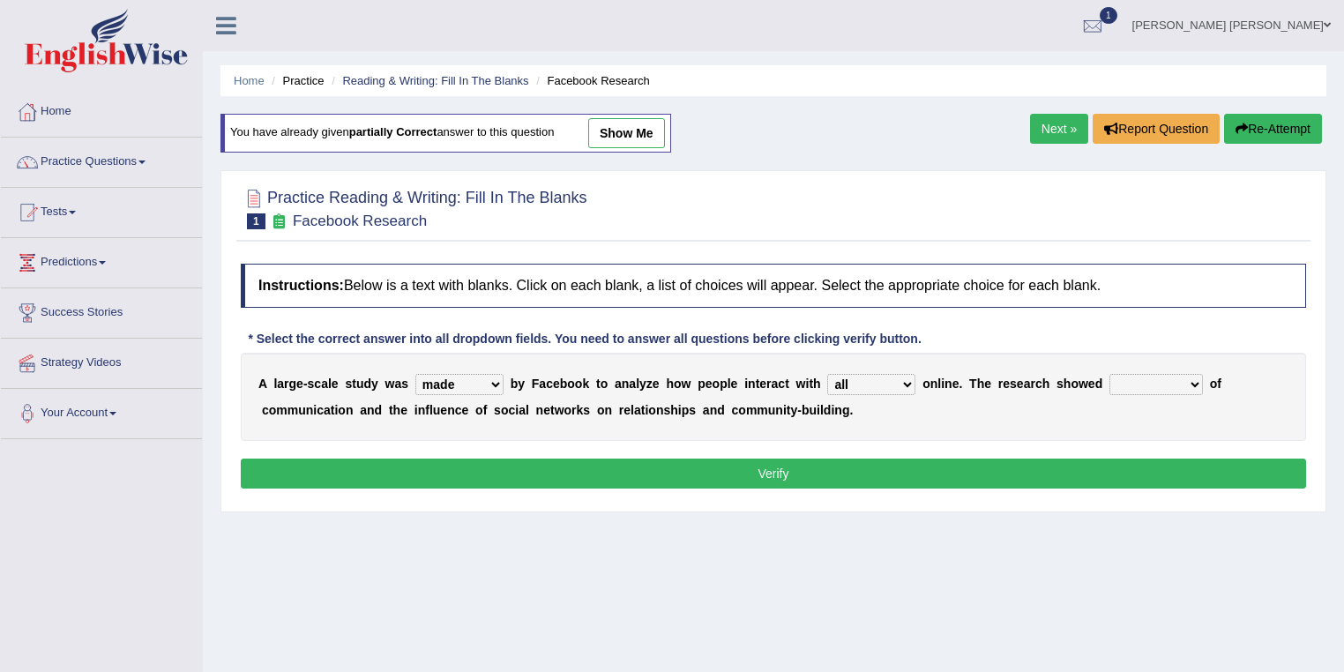
click at [827, 374] on select "together all each other another" at bounding box center [871, 384] width 88 height 21
click at [1139, 378] on select "advantages standards fellowships patterns" at bounding box center [1155, 384] width 93 height 21
select select "advantages"
click at [1109, 374] on select "advantages standards fellowships patterns" at bounding box center [1155, 384] width 93 height 21
click at [534, 472] on button "Verify" at bounding box center [773, 474] width 1065 height 30
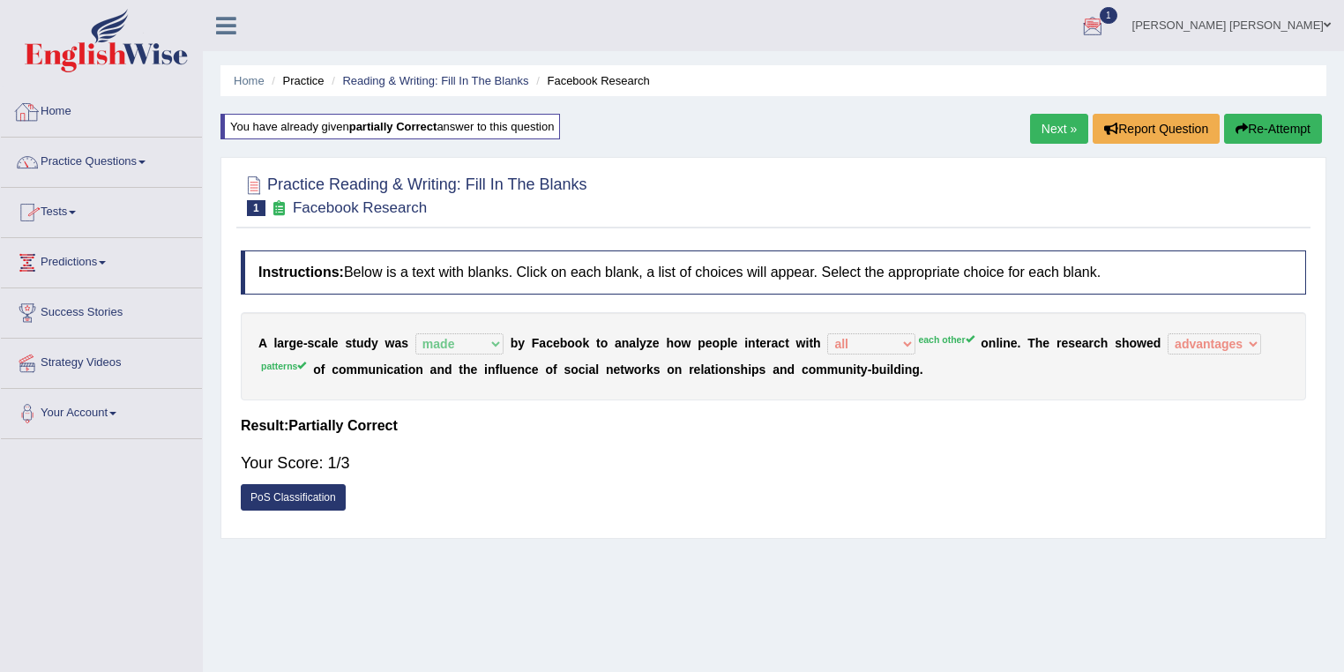
click at [120, 155] on link "Practice Questions" at bounding box center [101, 160] width 201 height 44
